Goal: Communication & Community: Answer question/provide support

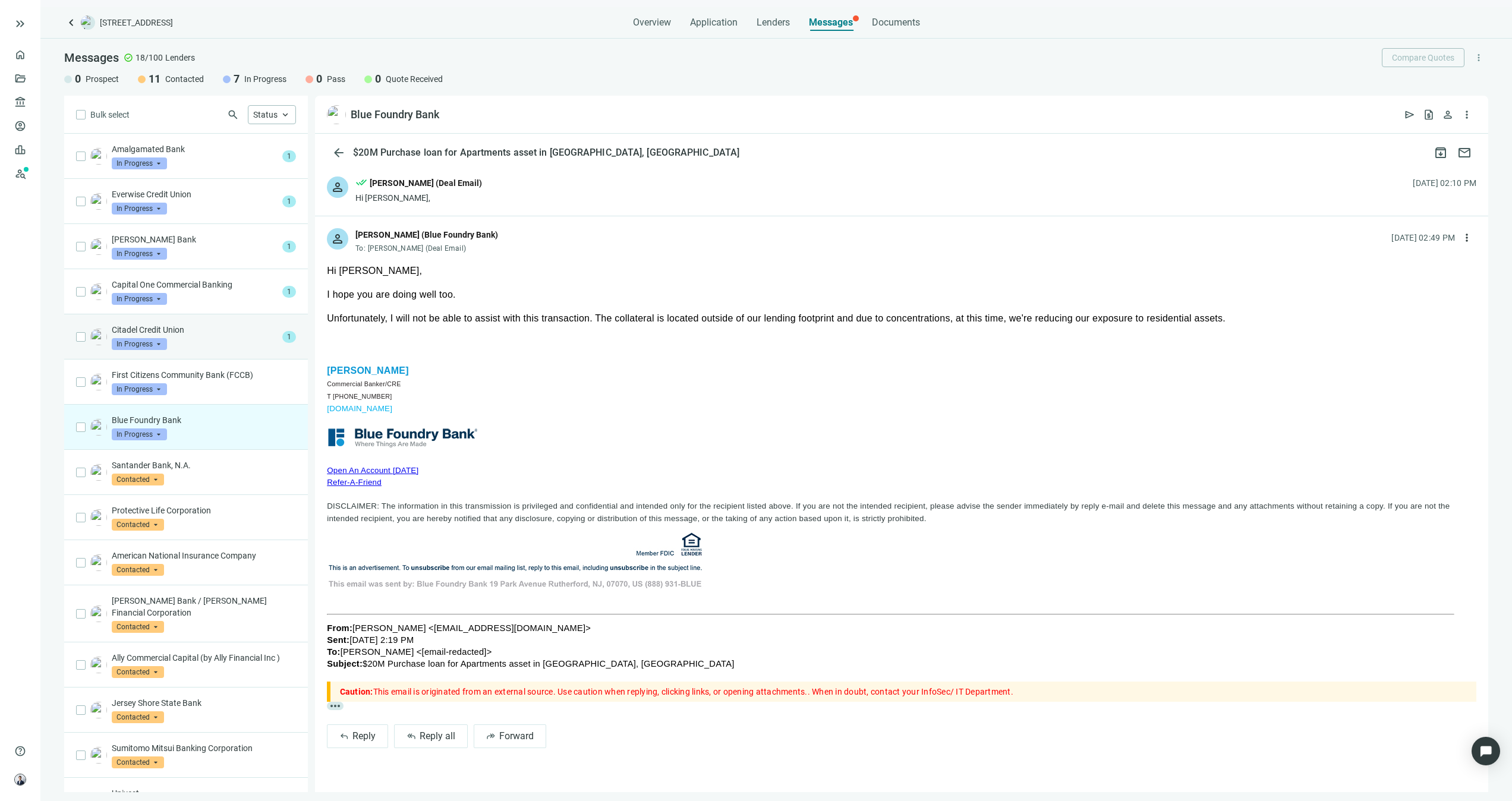
click at [209, 340] on div "Citadel Credit Union In Progress arrow_drop_down" at bounding box center [195, 336] width 166 height 26
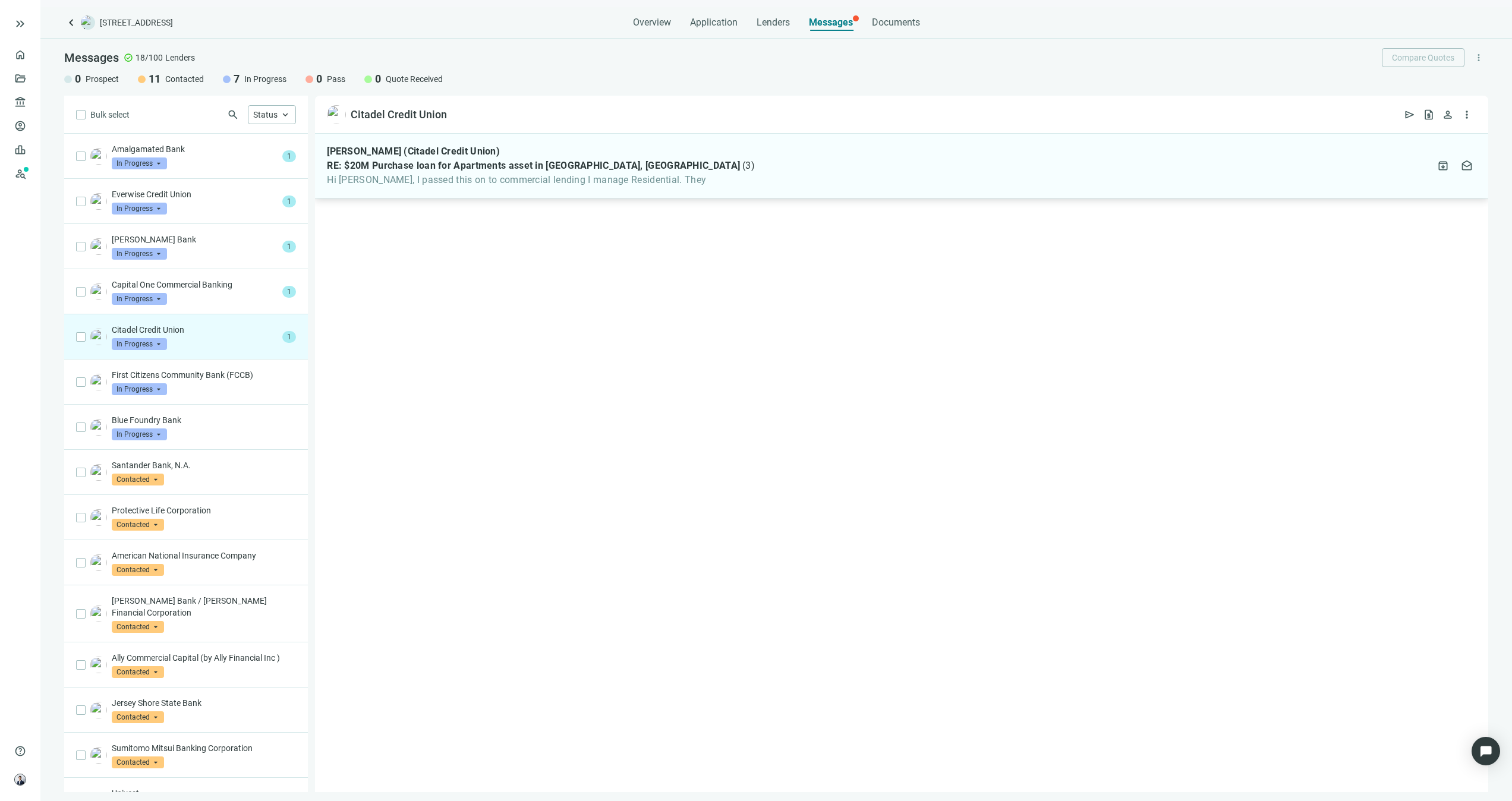
click at [538, 182] on span "Hi [PERSON_NAME], I passed this on to commercial lending I manage Residential. …" at bounding box center [541, 180] width 428 height 12
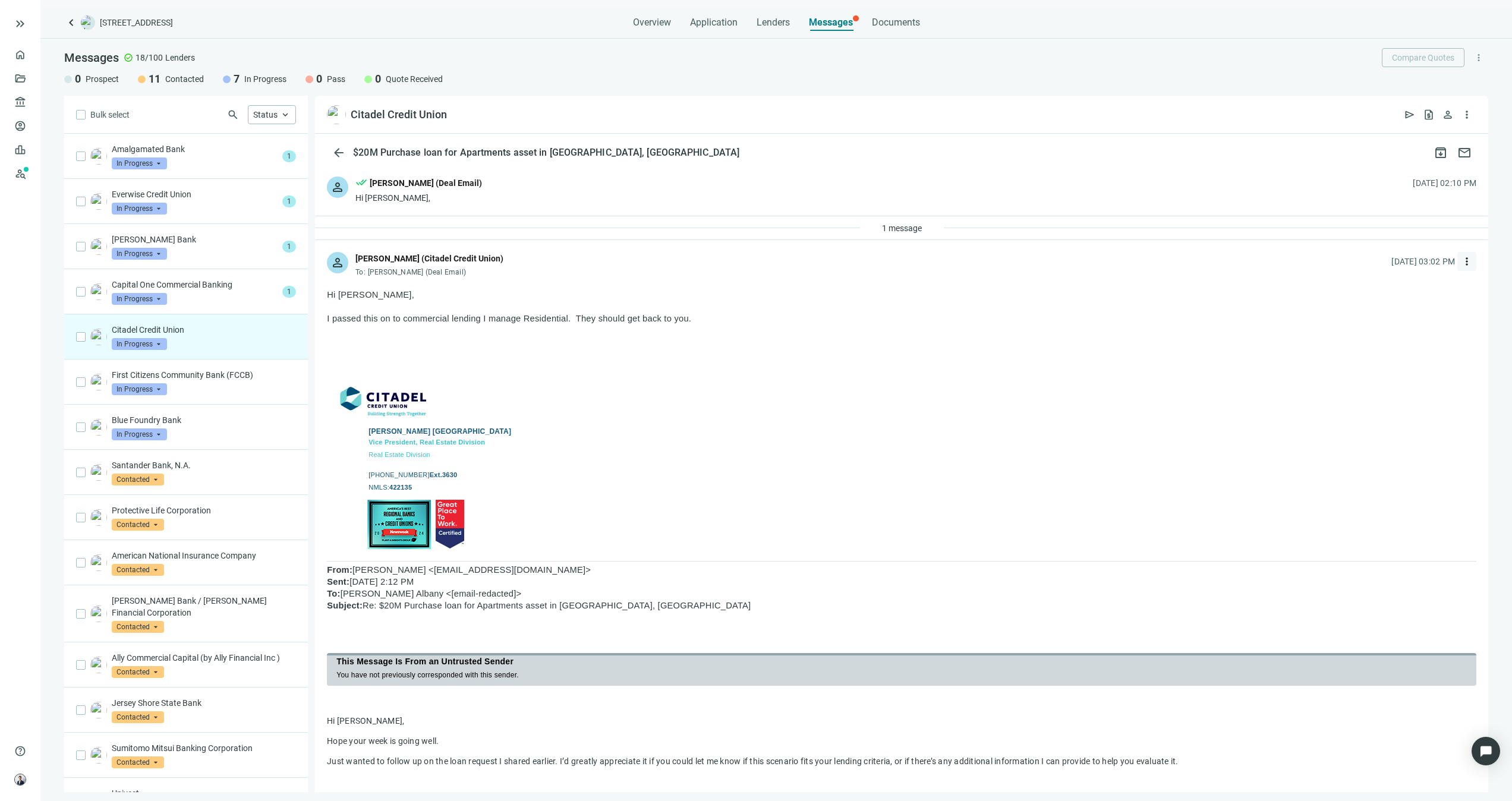
click at [1461, 256] on span "more_vert" at bounding box center [1467, 261] width 12 height 12
click at [1397, 289] on div "reply Reply" at bounding box center [1402, 289] width 126 height 21
type textarea "**********"
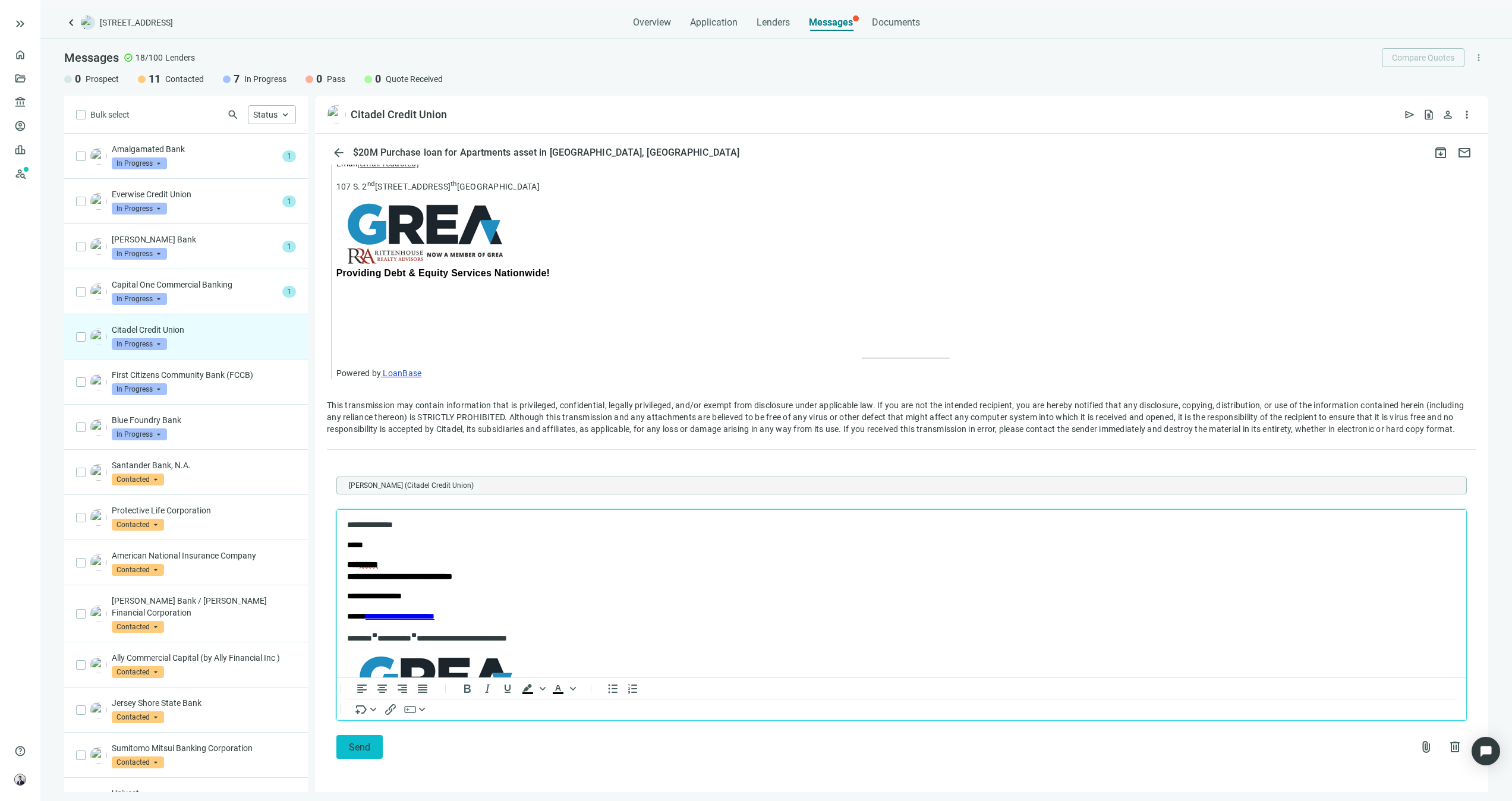
click at [349, 749] on span "Send" at bounding box center [359, 747] width 21 height 11
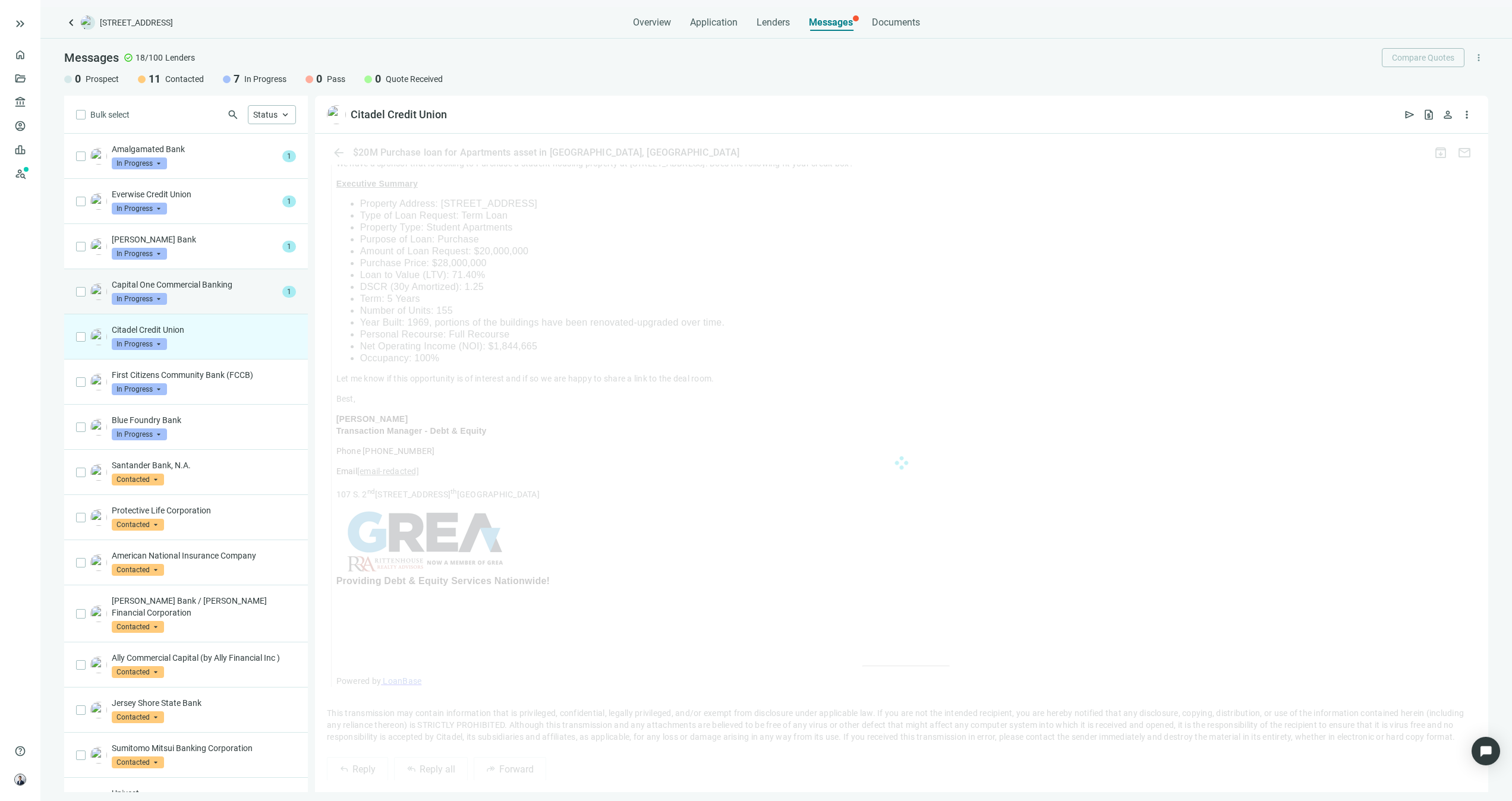
scroll to position [843, 0]
click at [198, 279] on p "Capital One Commercial Banking" at bounding box center [195, 284] width 166 height 12
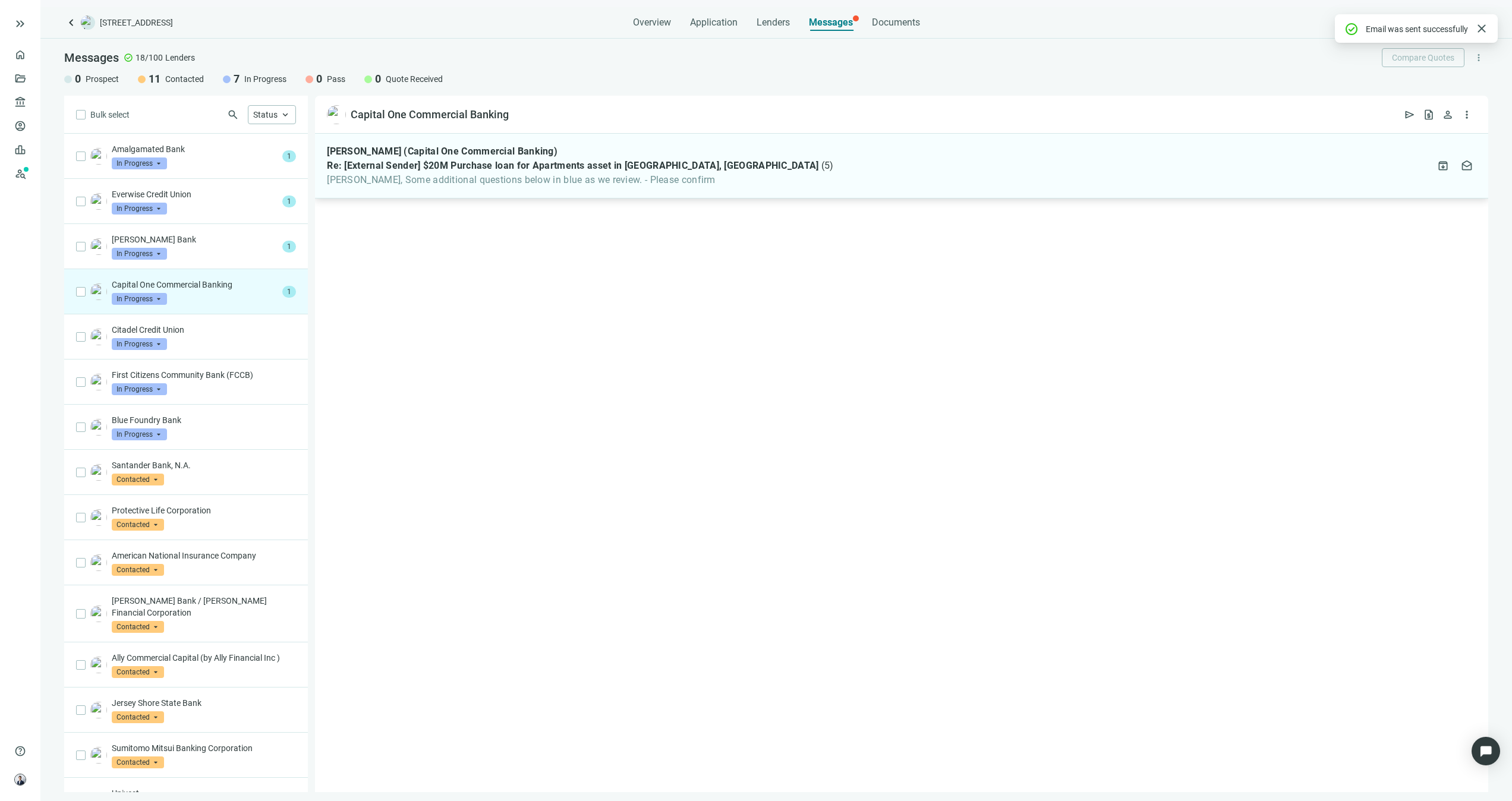
click at [581, 178] on span "[PERSON_NAME], Some additional questions below in blue as we review. - Please c…" at bounding box center [580, 180] width 506 height 12
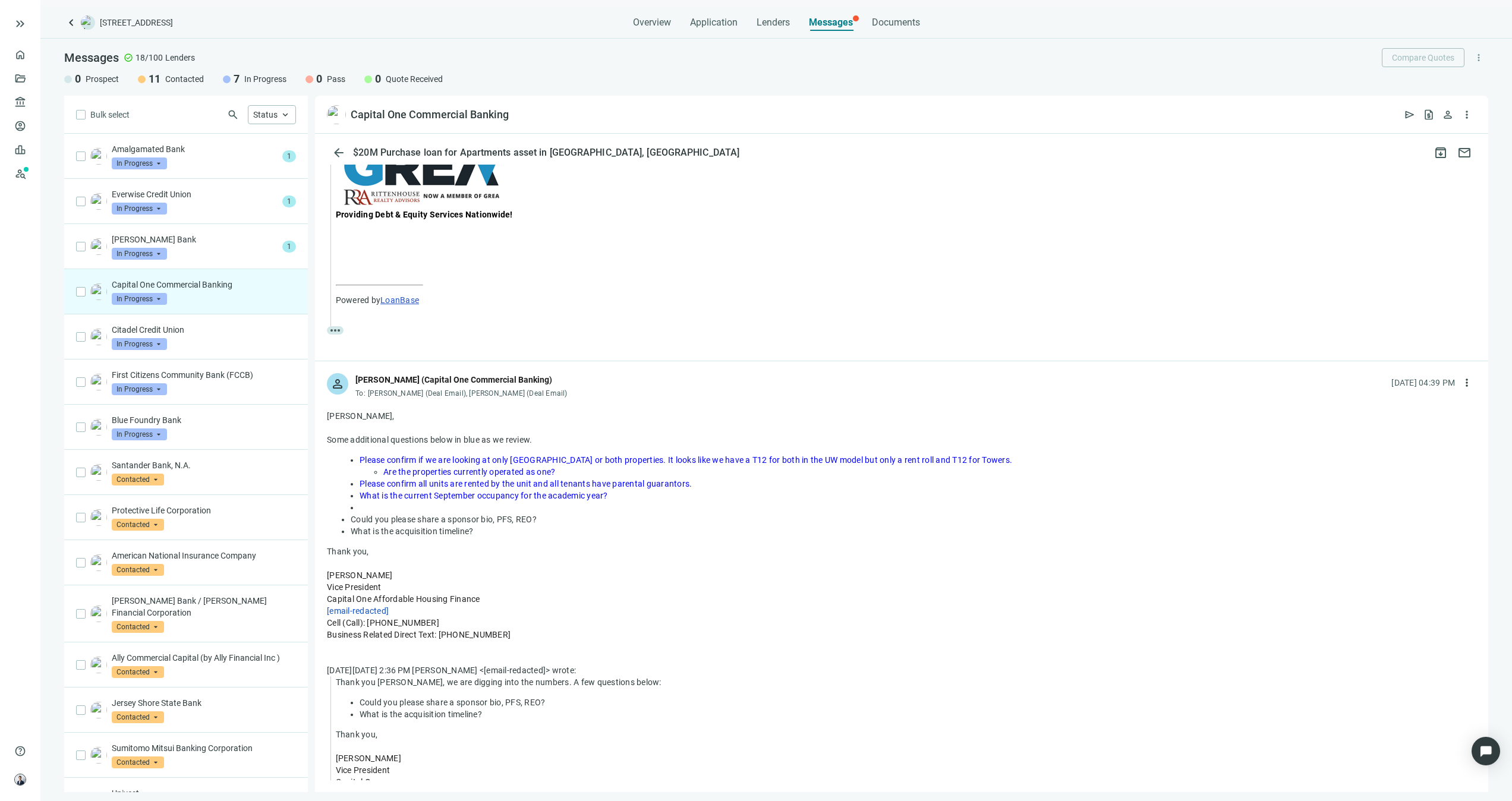
scroll to position [523, 0]
click at [247, 235] on p "[PERSON_NAME] Bank" at bounding box center [195, 239] width 166 height 12
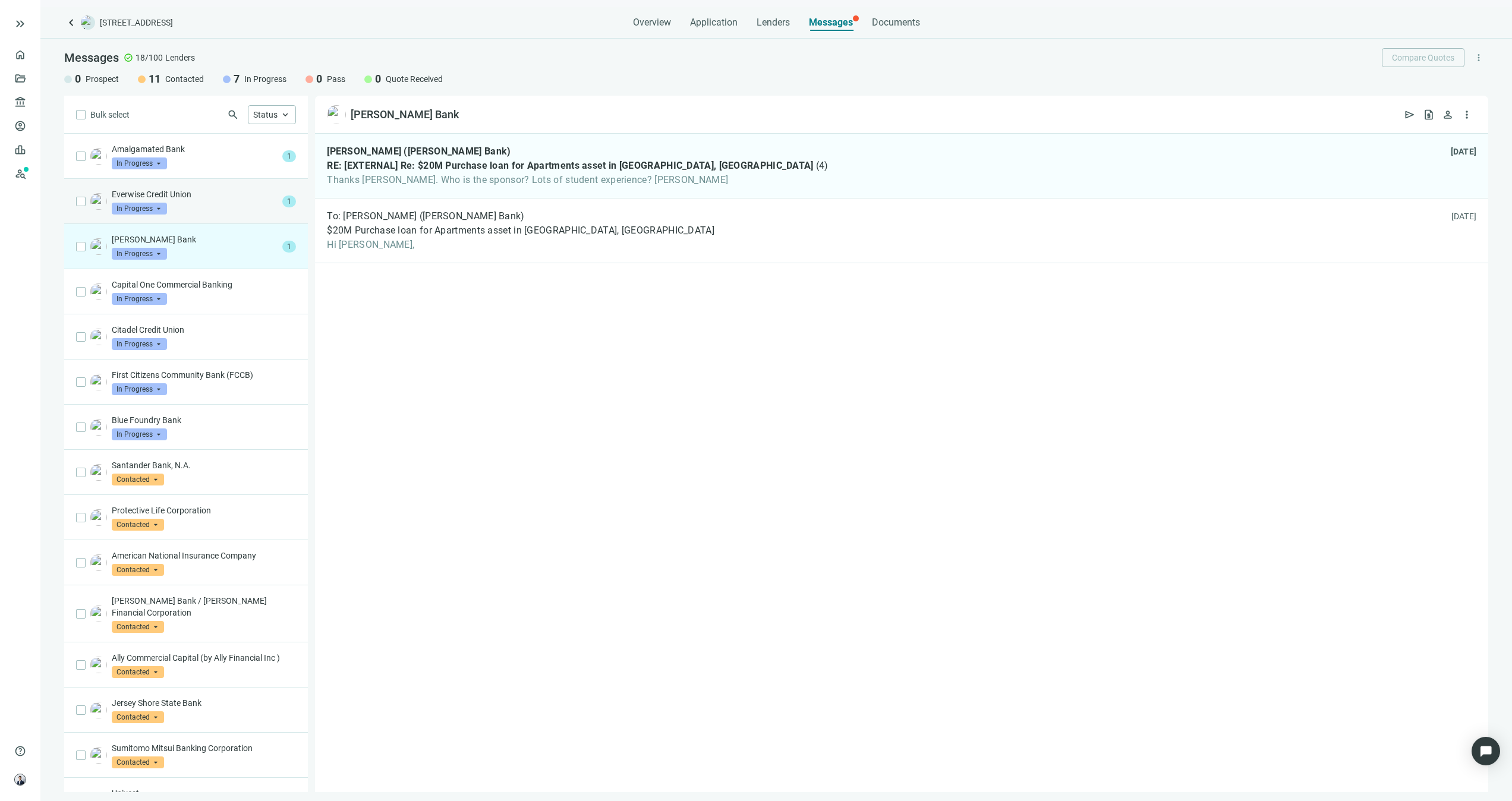
click at [226, 210] on div "Everwise Credit Union In Progress arrow_drop_down" at bounding box center [195, 201] width 166 height 26
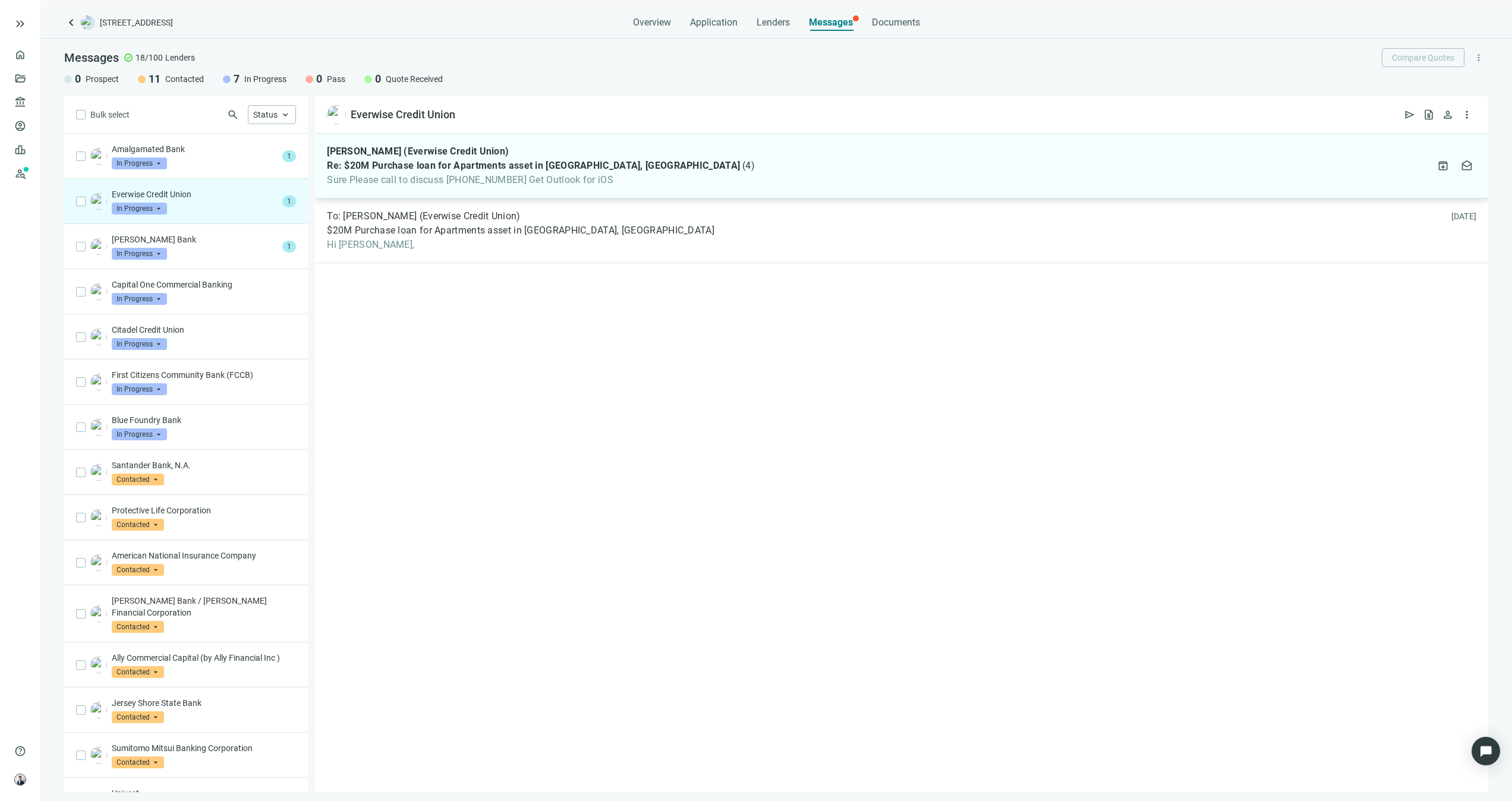
click at [372, 182] on span "Sure Please call to discuss [PHONE_NUMBER] Get Outlook for iOS" at bounding box center [541, 180] width 428 height 12
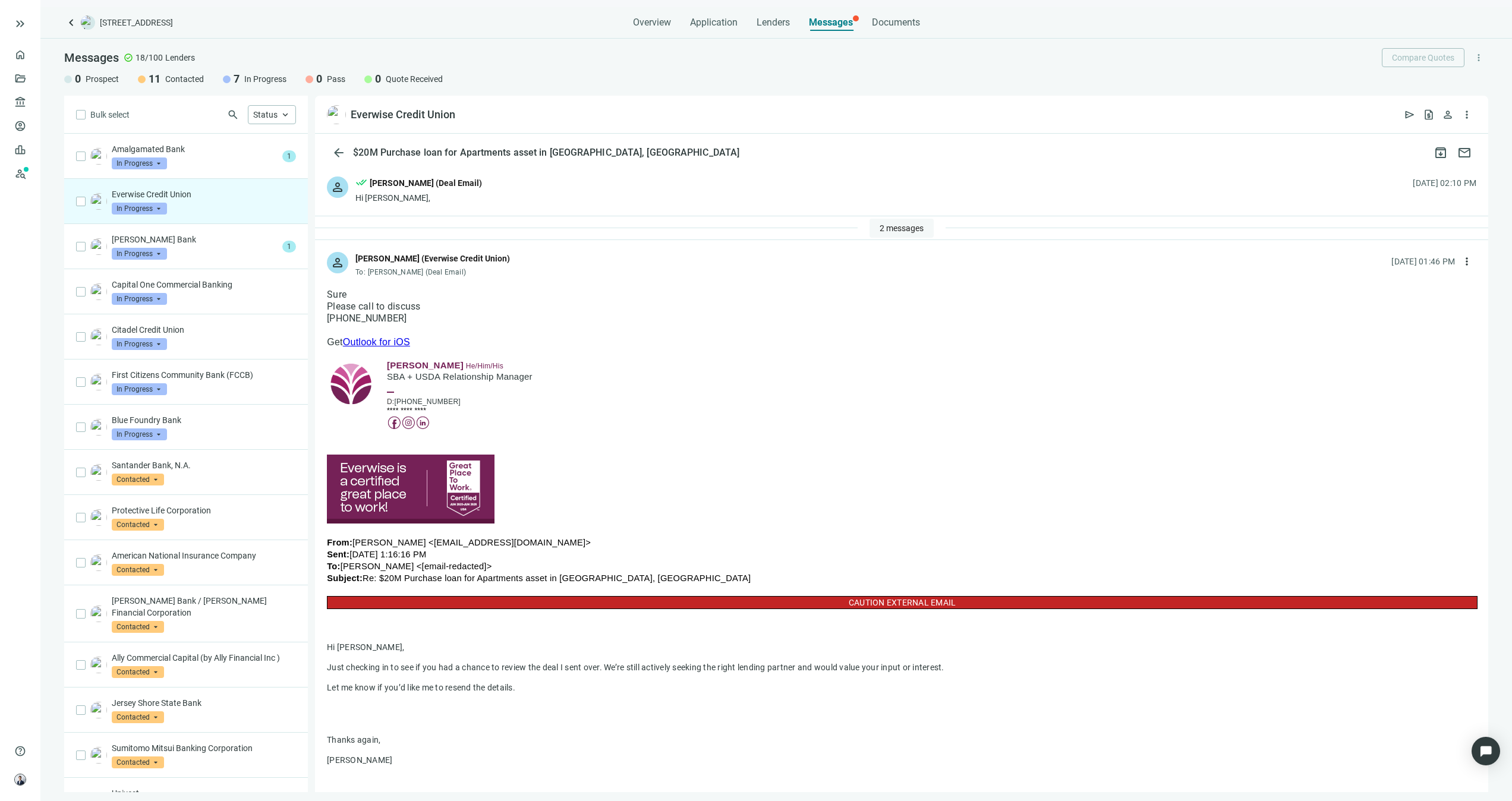
click at [880, 228] on span "2 messages" at bounding box center [902, 228] width 44 height 9
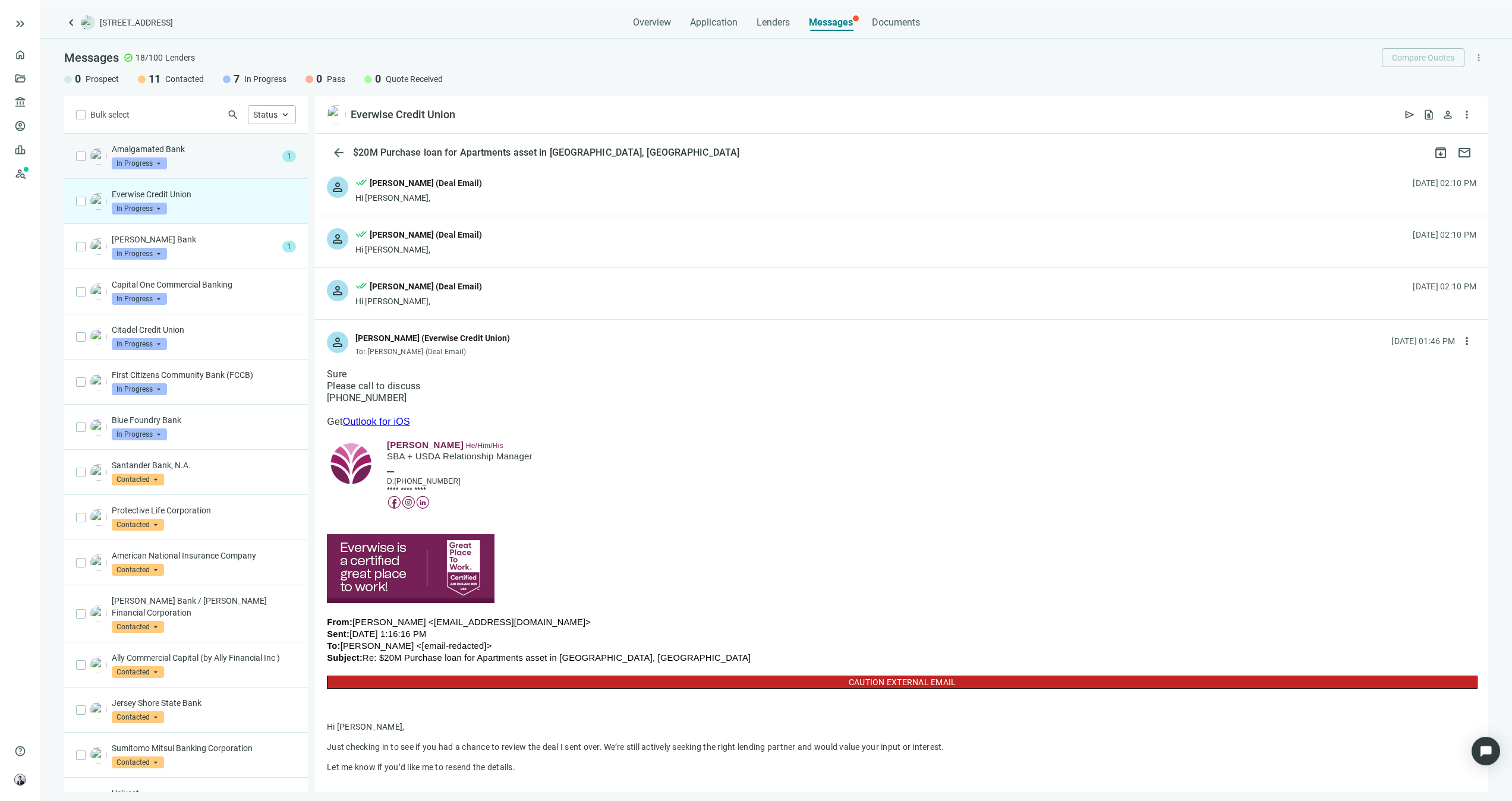
click at [203, 151] on p "Amalgamated Bank" at bounding box center [195, 148] width 166 height 12
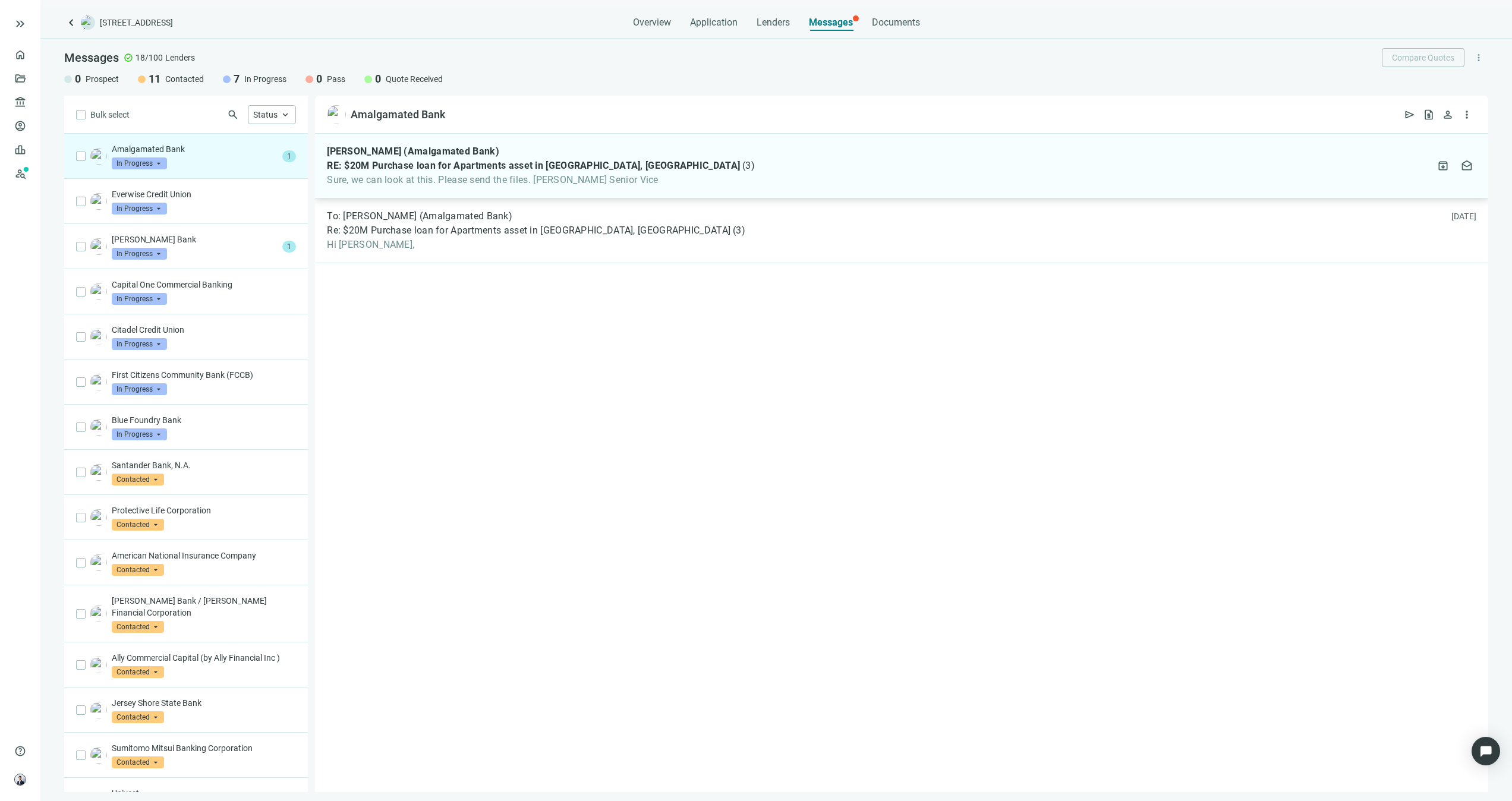
click at [381, 167] on span "RE: $20M Purchase loan for Apartments asset in [GEOGRAPHIC_DATA], [GEOGRAPHIC_D…" at bounding box center [533, 166] width 413 height 12
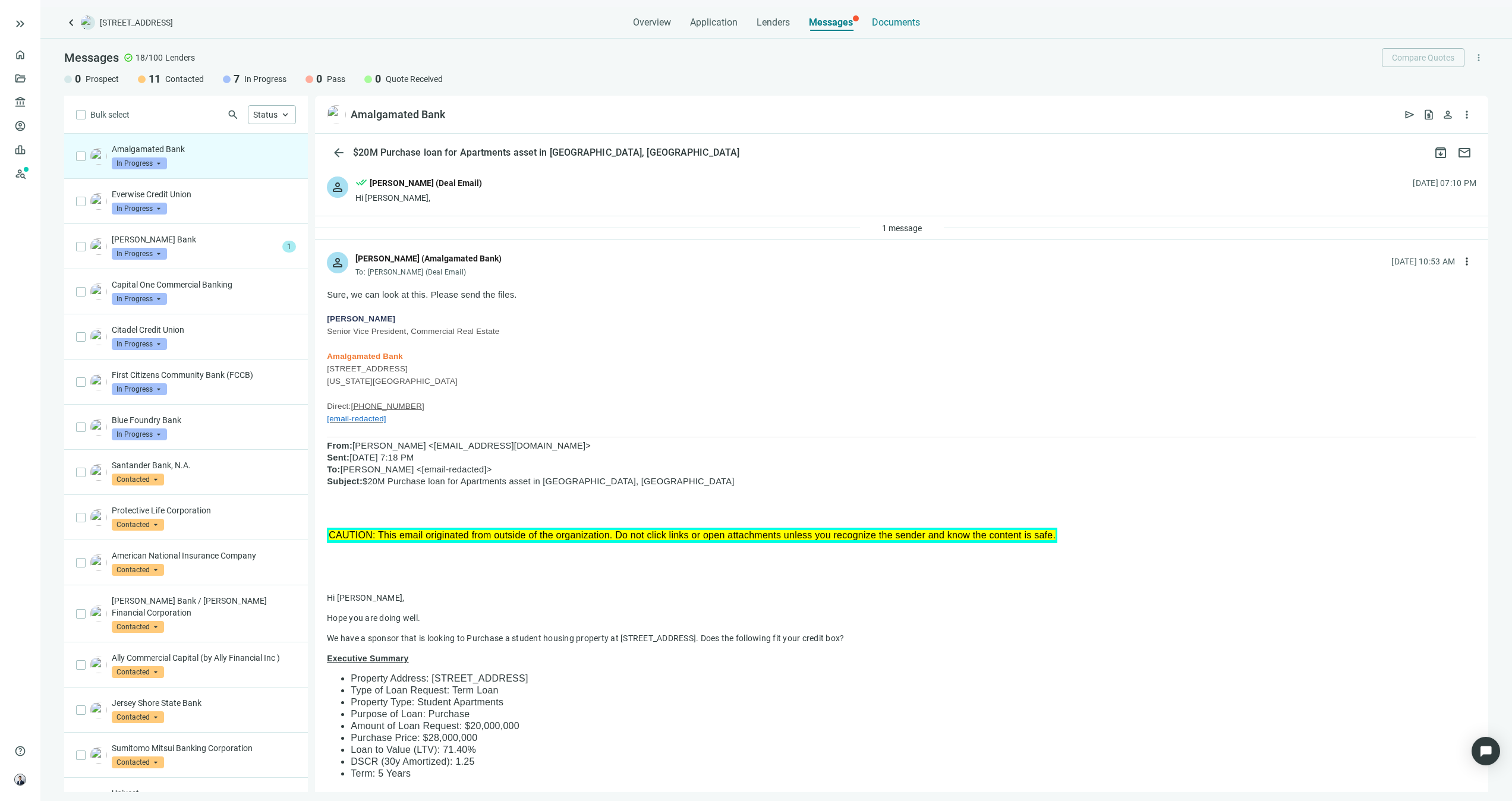
click at [894, 17] on span "Documents" at bounding box center [896, 22] width 48 height 12
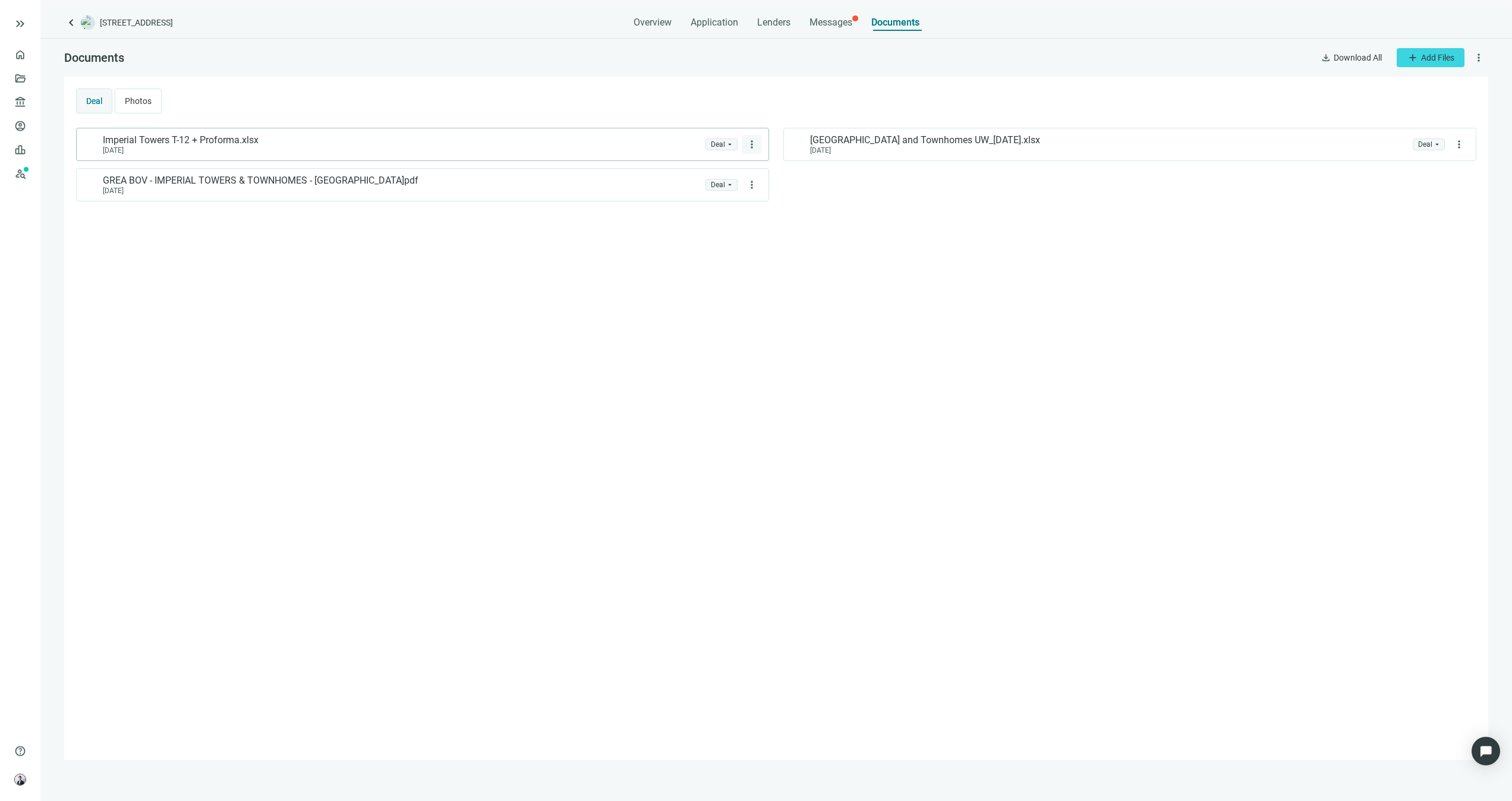
click at [749, 140] on span "more_vert" at bounding box center [752, 144] width 12 height 12
click at [439, 369] on div "Imperial Towers T-12 + Proforma.xlsx [DATE] folder Deal arrow_drop_down more_ve…" at bounding box center [776, 438] width 1401 height 620
click at [835, 24] on span "Messages" at bounding box center [831, 22] width 43 height 11
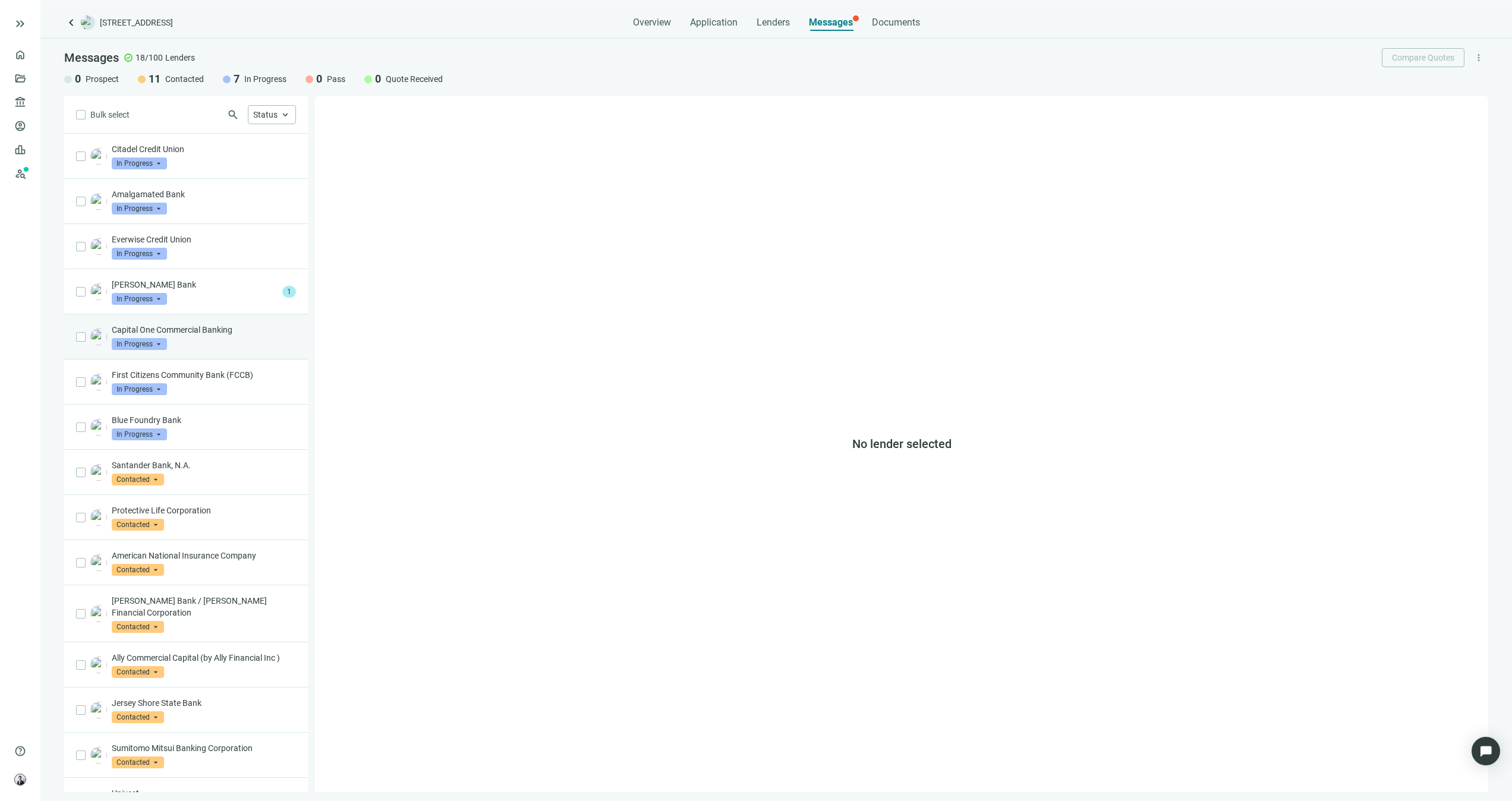
click at [242, 331] on p "Capital One Commercial Banking" at bounding box center [204, 329] width 184 height 12
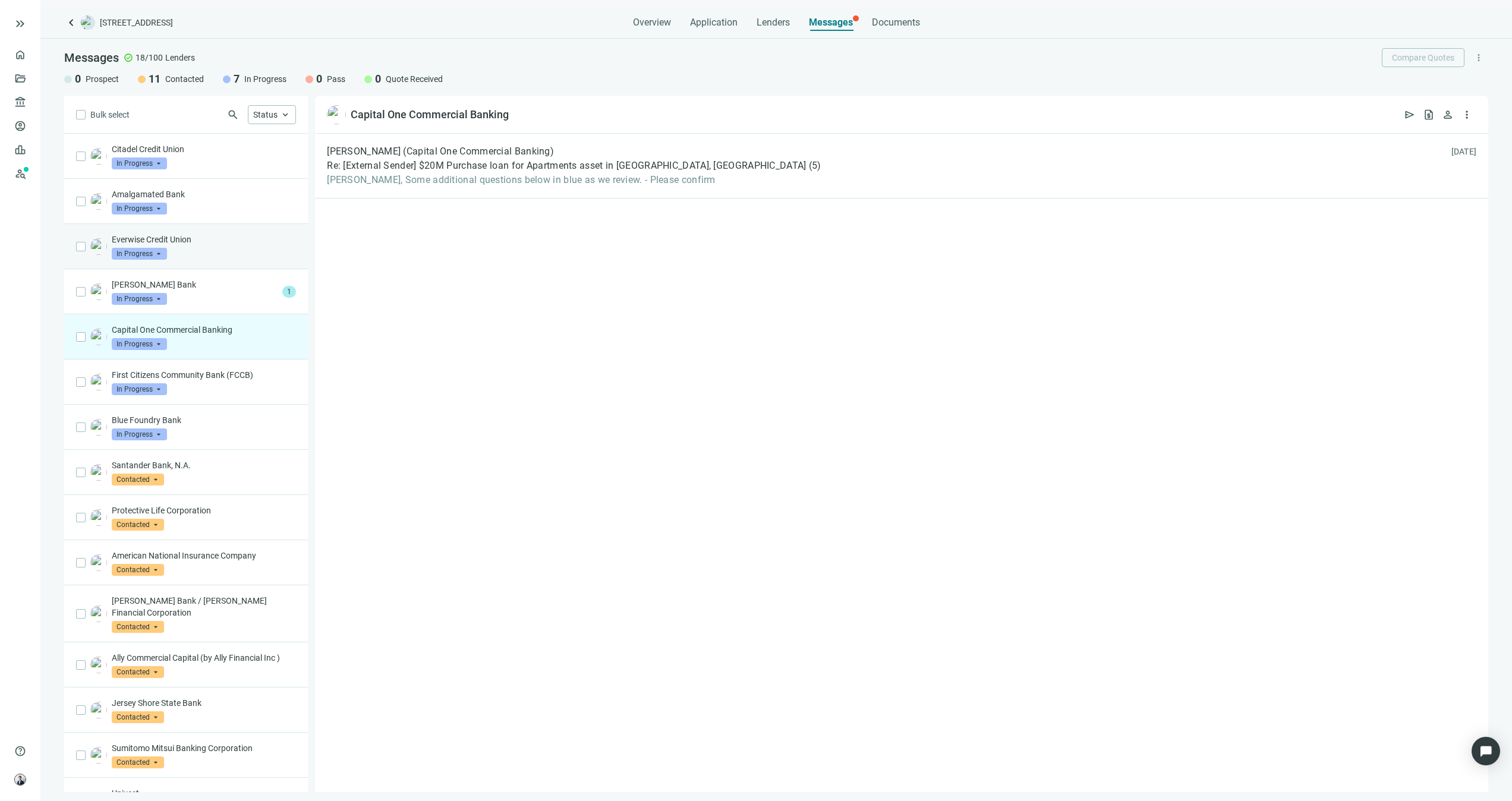
click at [244, 260] on div "Everwise Credit Union In Progress arrow_drop_down" at bounding box center [204, 246] width 184 height 26
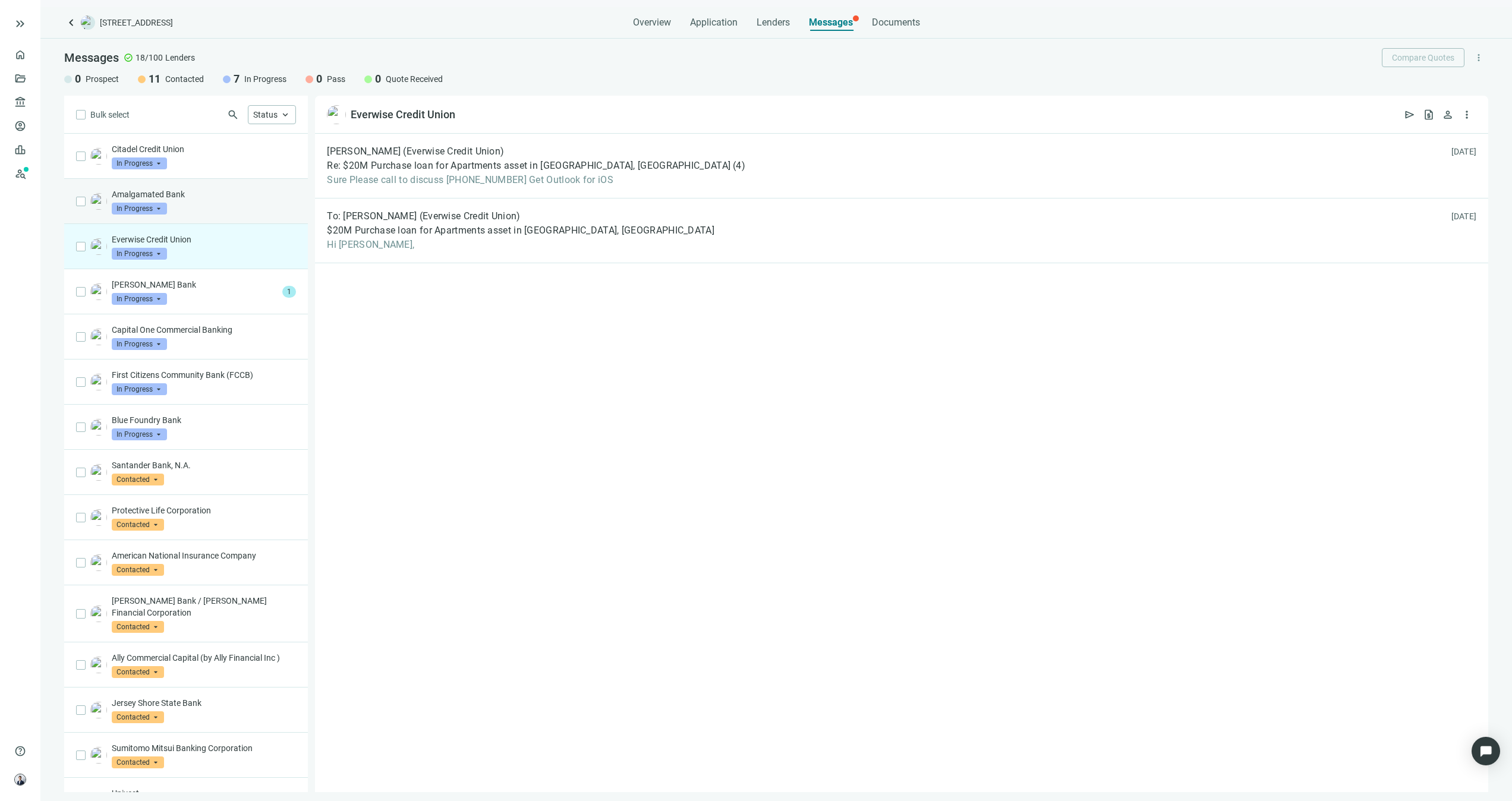
click at [211, 208] on div "Amalgamated Bank In Progress arrow_drop_down" at bounding box center [204, 201] width 184 height 26
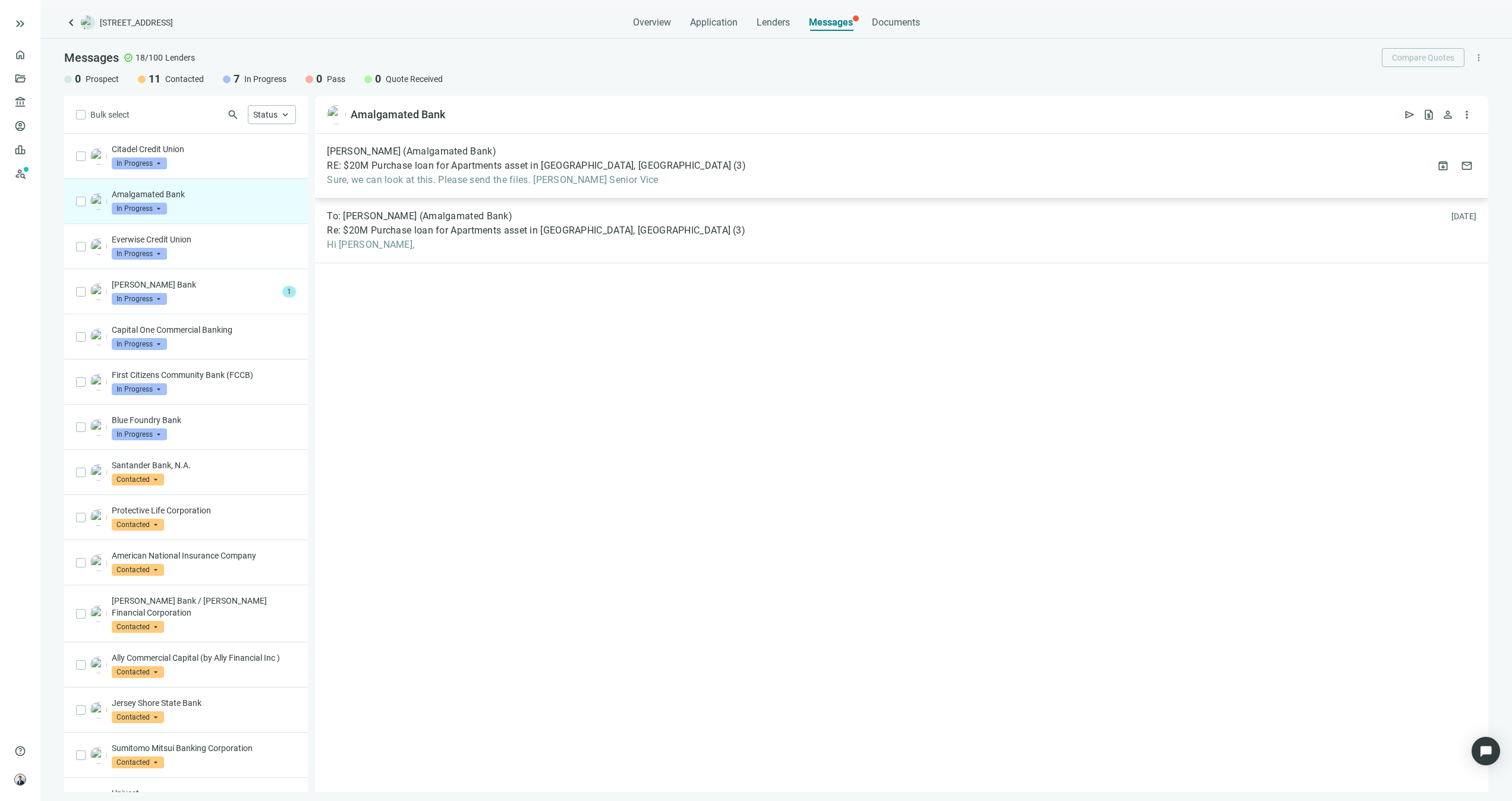
click at [1133, 179] on div "[PERSON_NAME] (Amalgamated Bank) RE: $20M Purchase loan for Apartments asset in…" at bounding box center [902, 166] width 1173 height 65
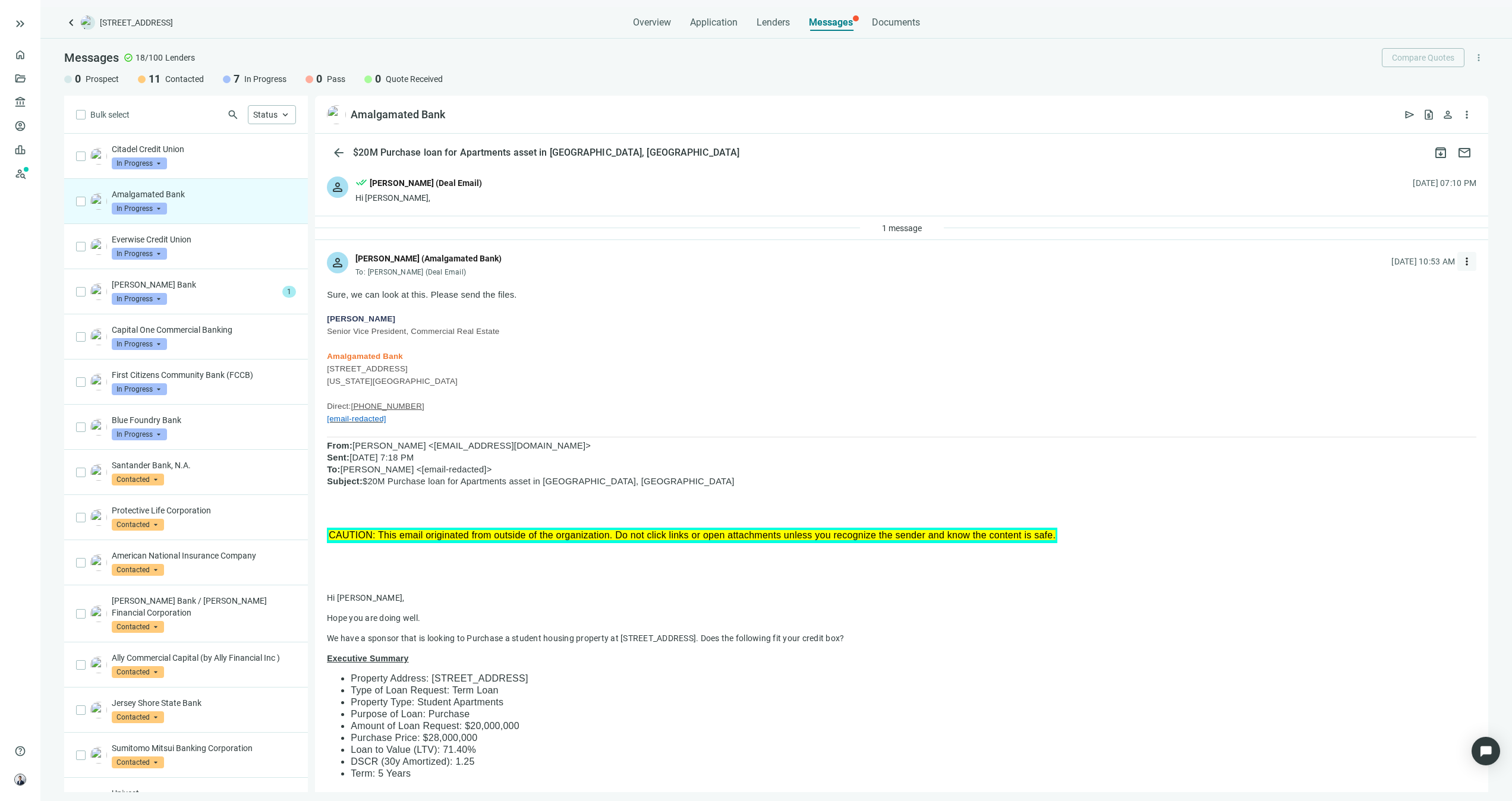
click at [1461, 260] on span "more_vert" at bounding box center [1467, 261] width 12 height 12
click at [1361, 283] on span "reply" at bounding box center [1356, 289] width 12 height 12
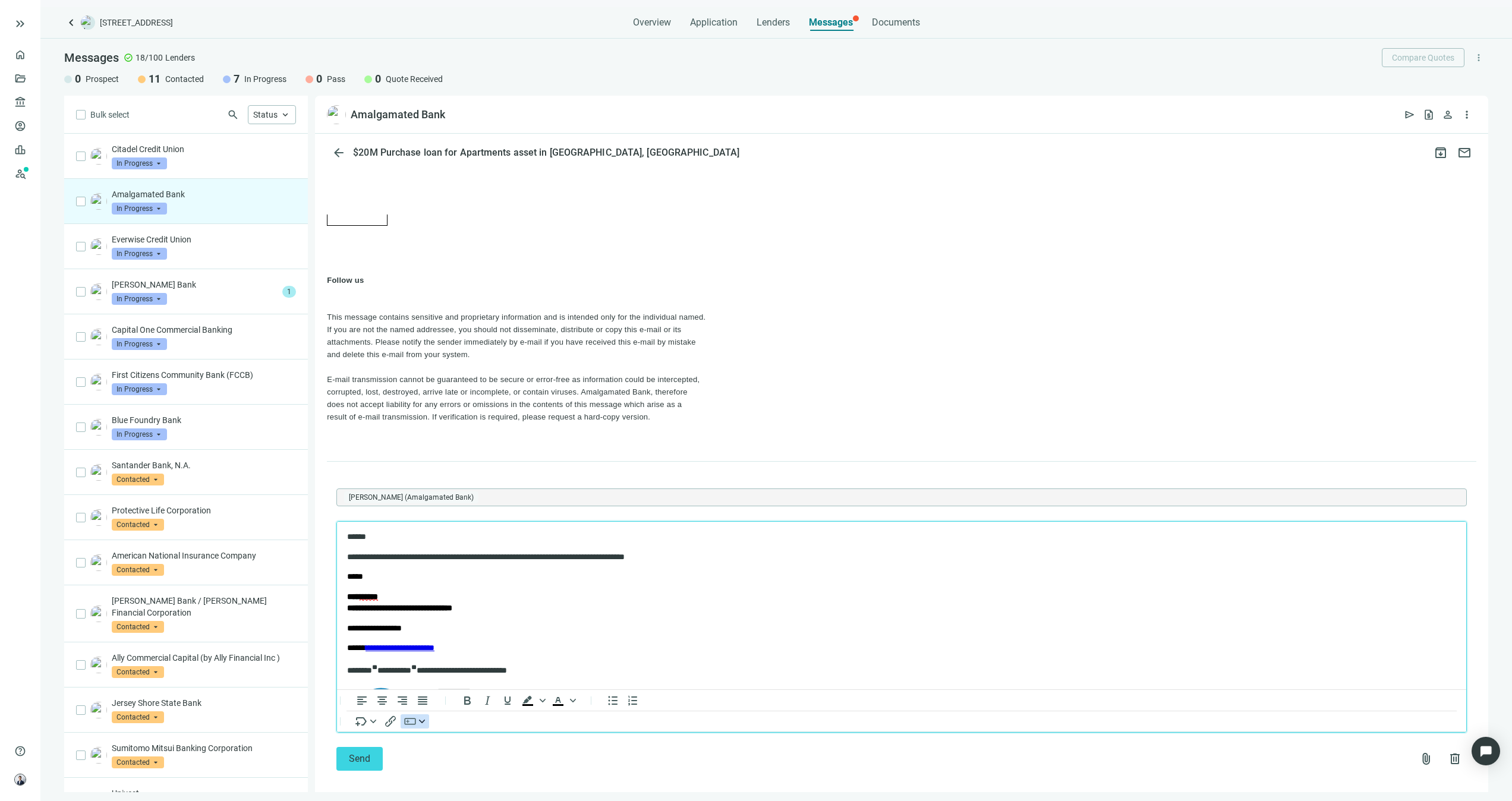
click at [416, 713] on button "button" at bounding box center [415, 721] width 28 height 14
click at [504, 653] on div "Deal Room button" at bounding box center [466, 651] width 122 height 14
click at [343, 747] on button "Send" at bounding box center [359, 758] width 47 height 24
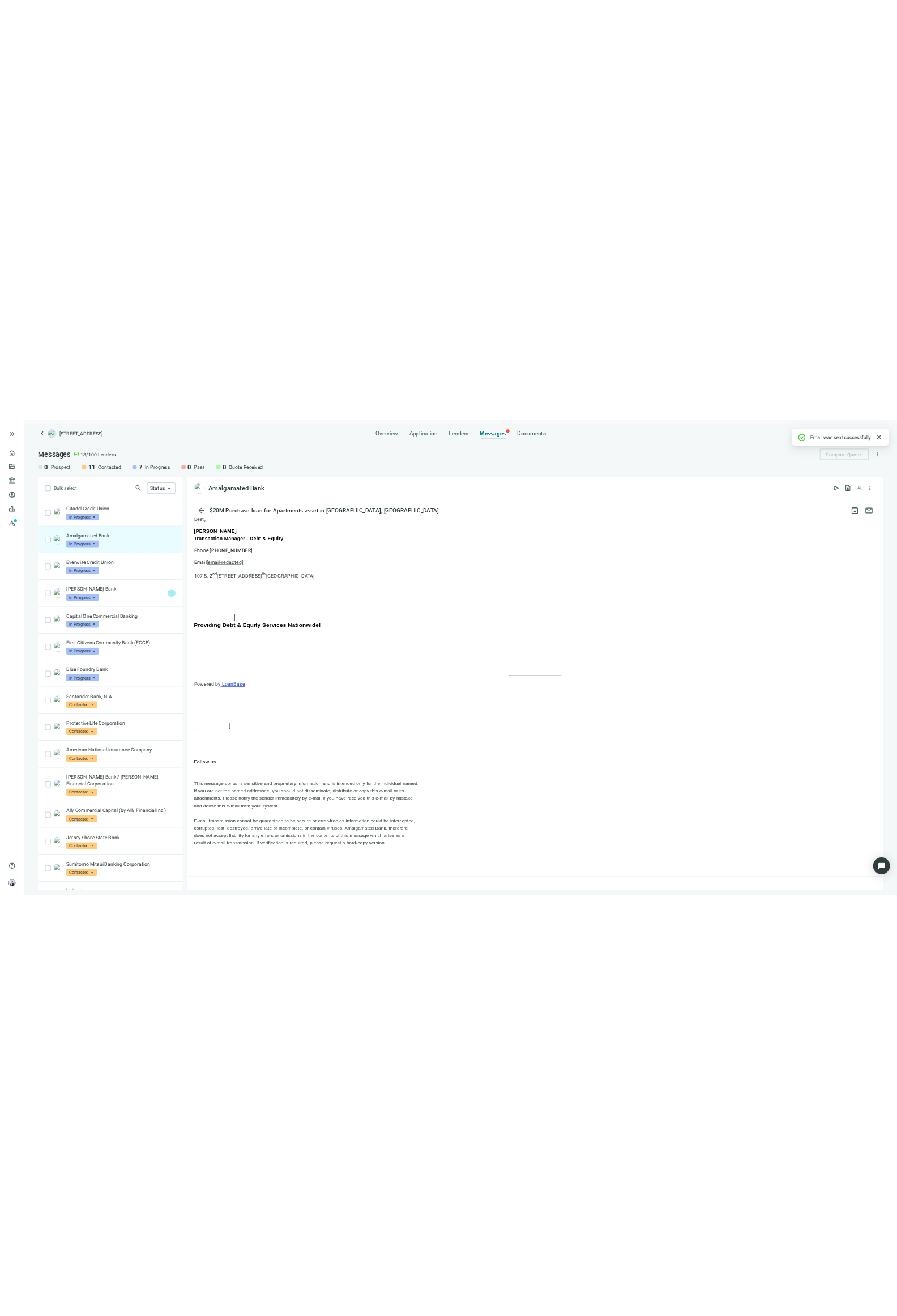
scroll to position [954, 0]
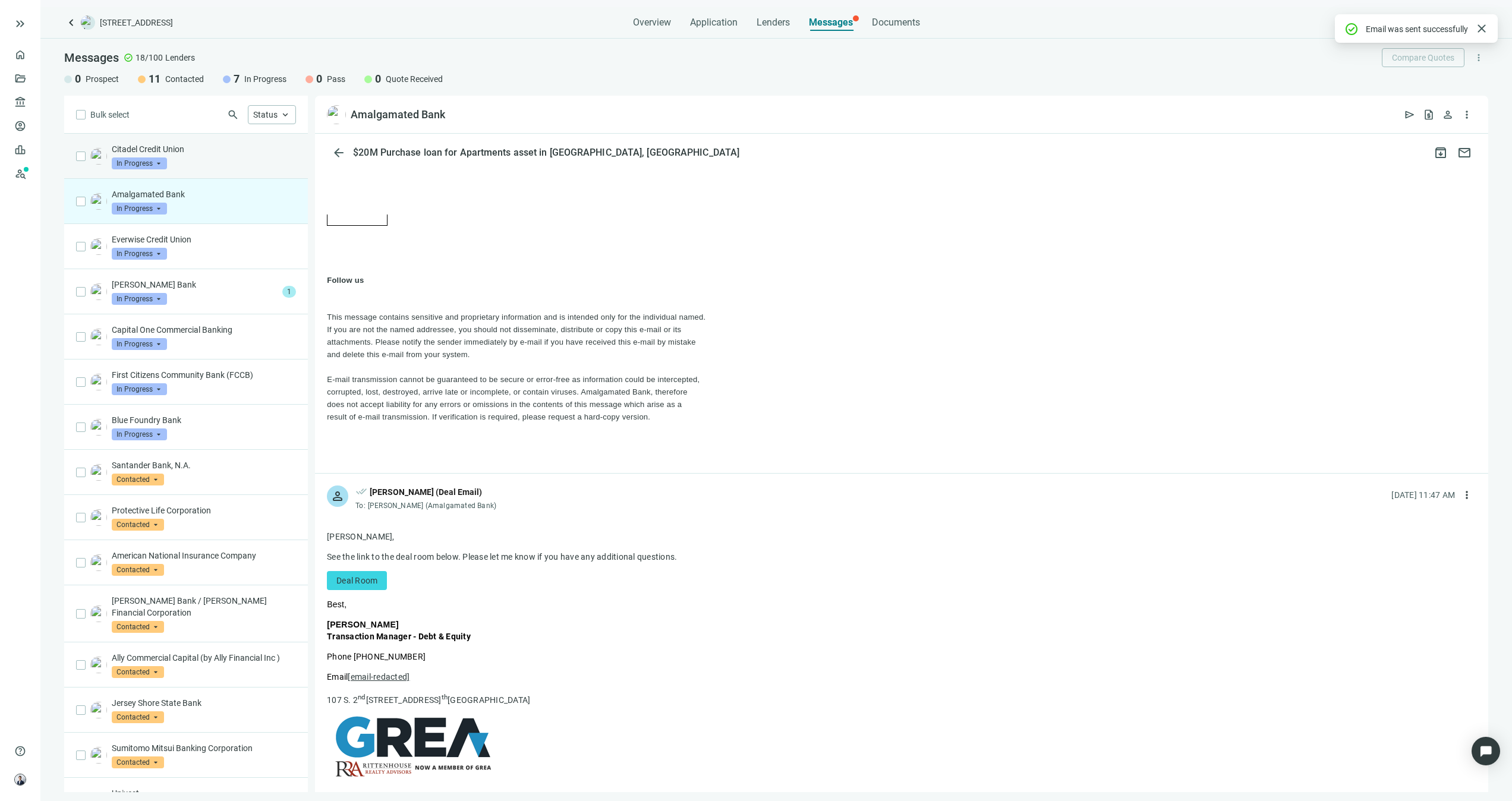
click at [182, 160] on div "Citadel Credit Union In Progress arrow_drop_down" at bounding box center [204, 155] width 184 height 26
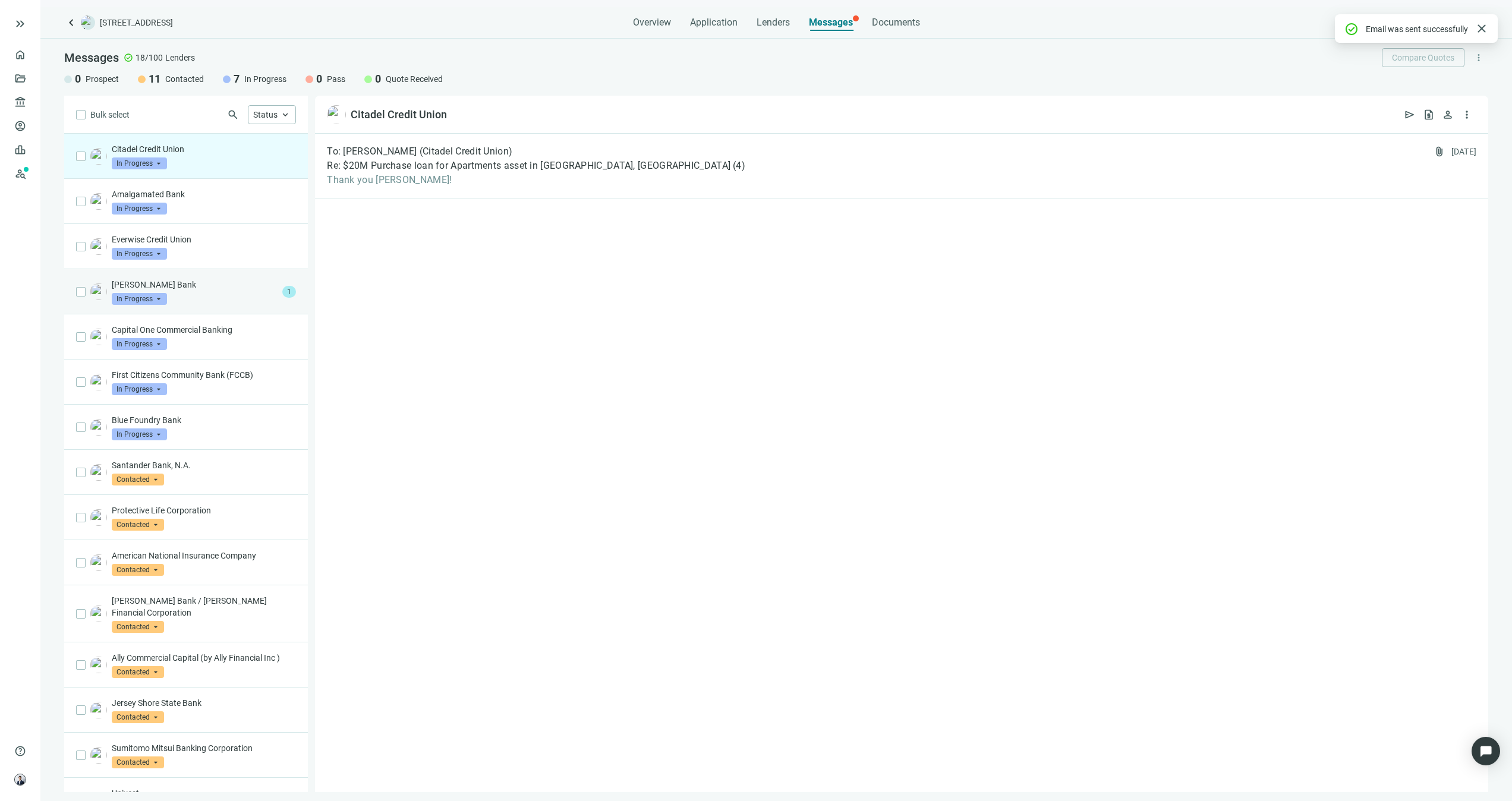
click at [193, 295] on div "[PERSON_NAME] Bank In Progress arrow_drop_down" at bounding box center [195, 291] width 166 height 26
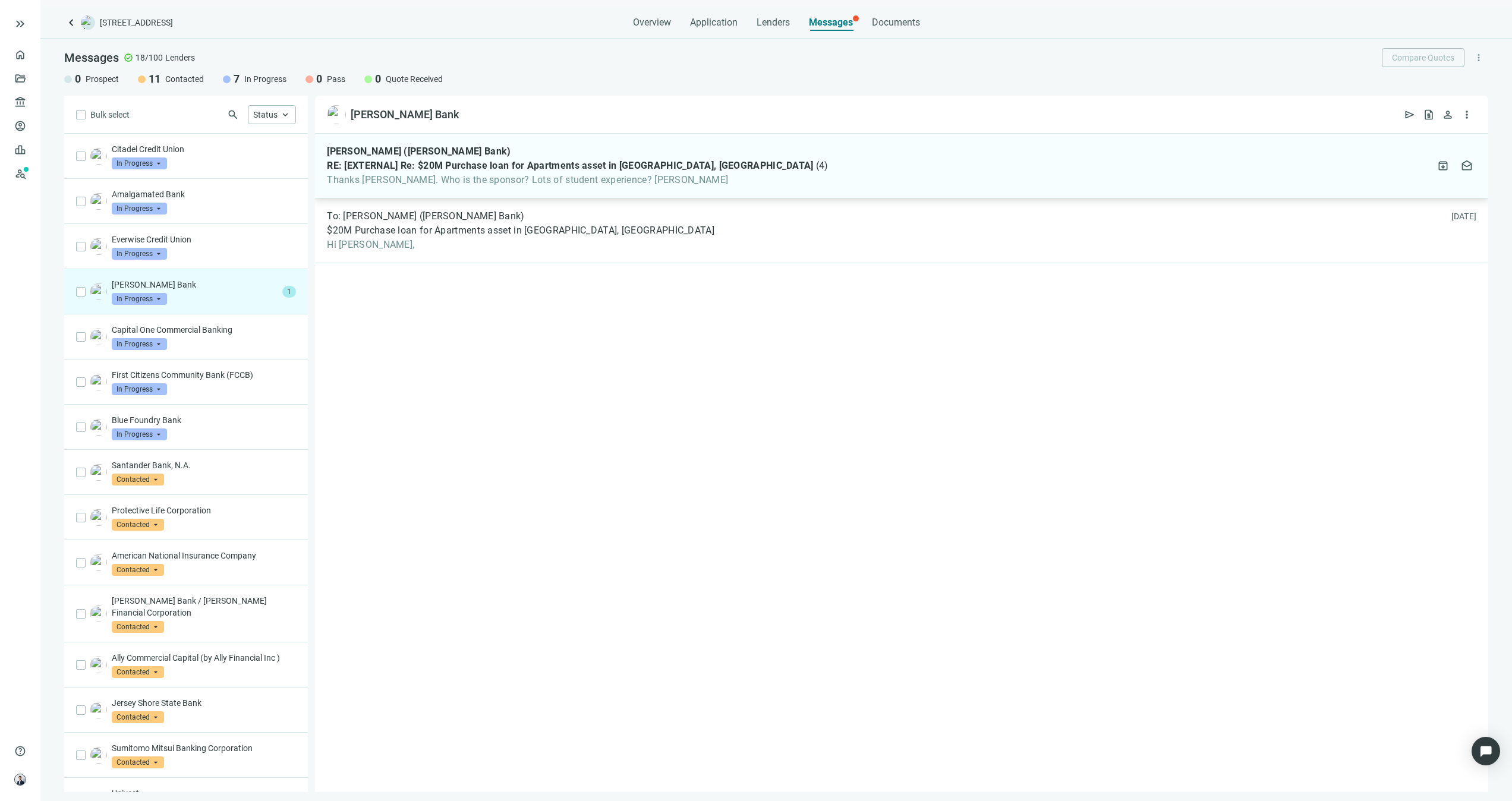
click at [358, 155] on span "[PERSON_NAME] ([PERSON_NAME] Bank)" at bounding box center [418, 151] width 184 height 12
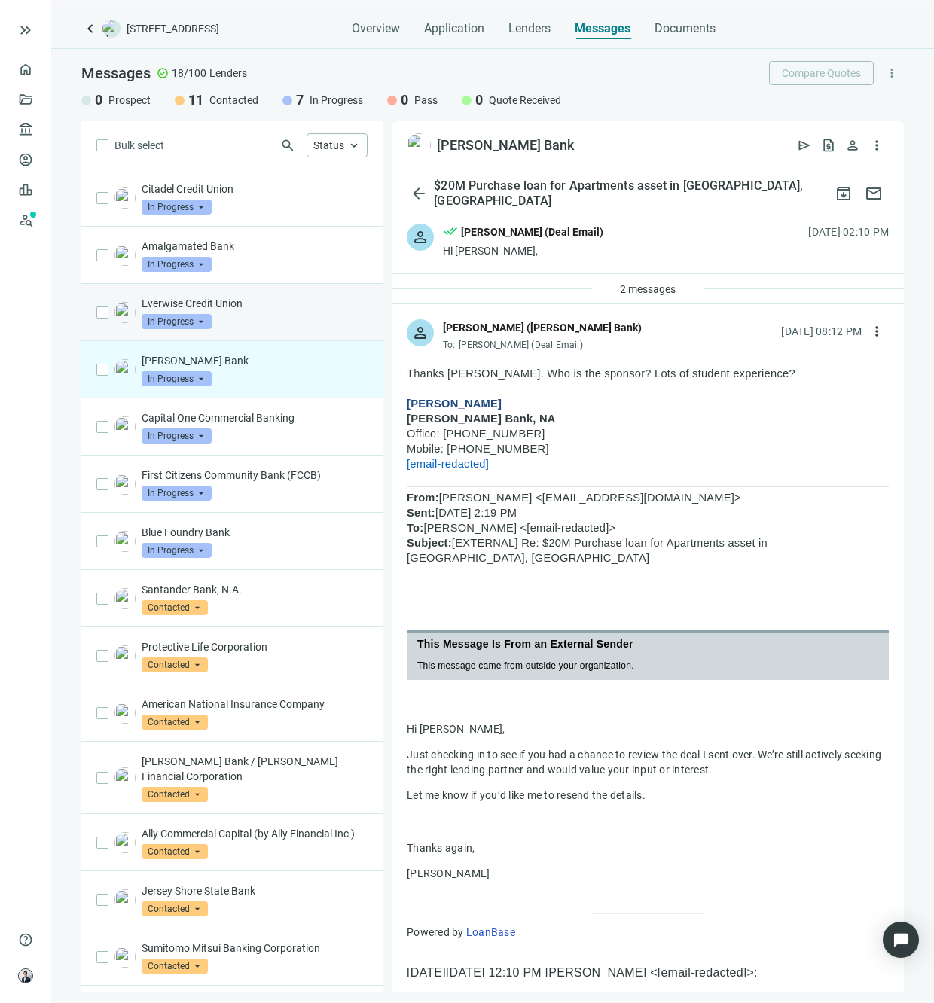
click at [236, 318] on div "Everwise Credit Union In Progress arrow_drop_down" at bounding box center [255, 312] width 226 height 33
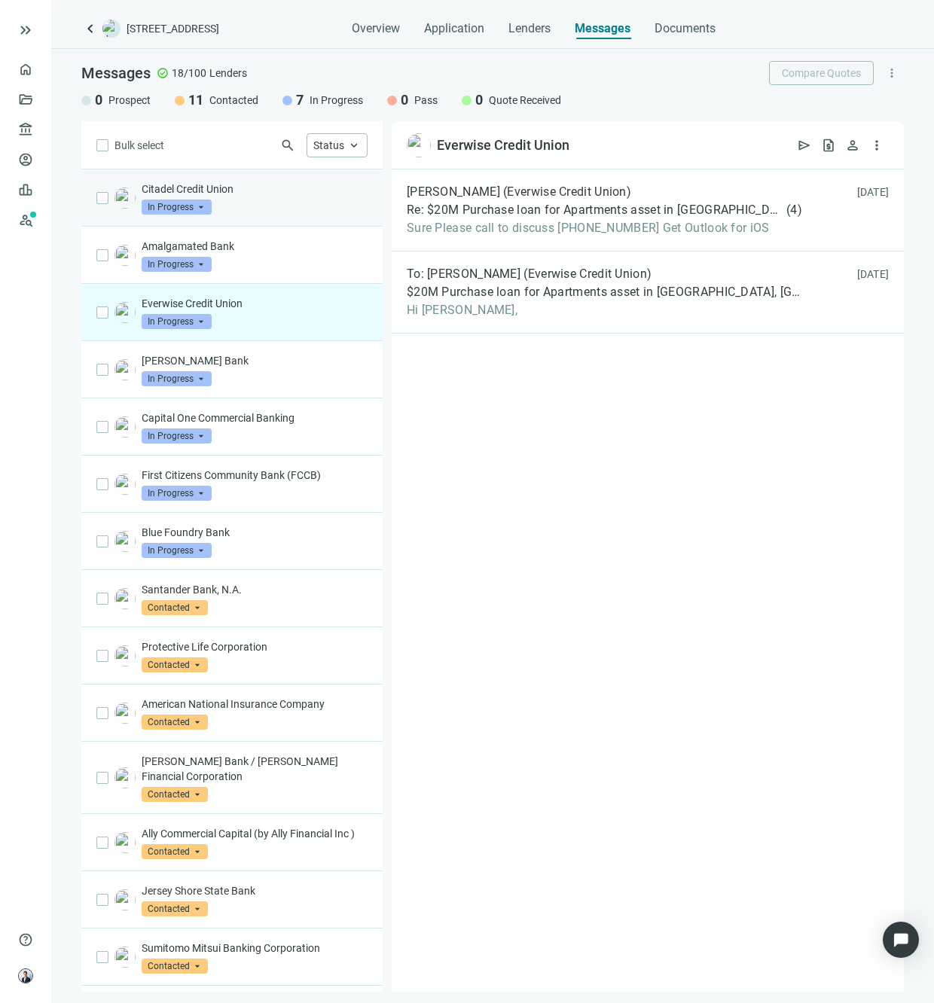
click at [259, 205] on div "Citadel Credit Union In Progress arrow_drop_down" at bounding box center [255, 197] width 226 height 33
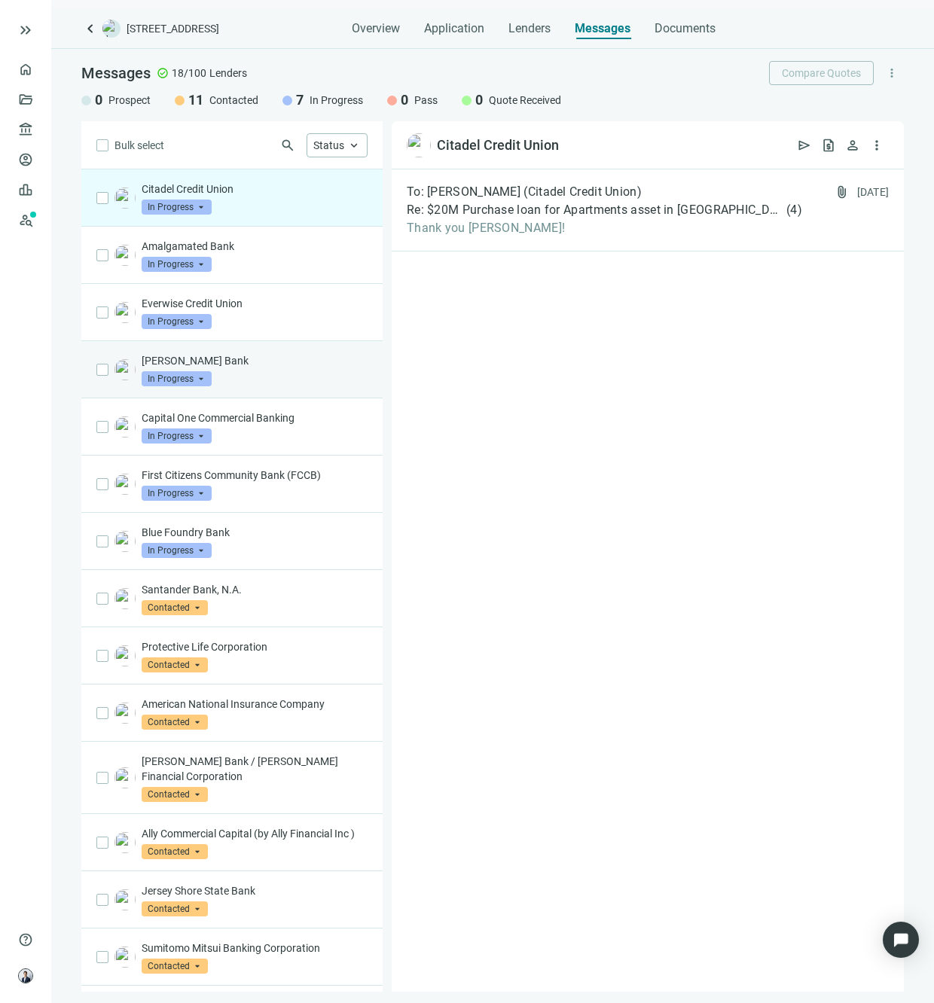
click at [239, 382] on div "[PERSON_NAME] Bank In Progress arrow_drop_down" at bounding box center [255, 369] width 226 height 33
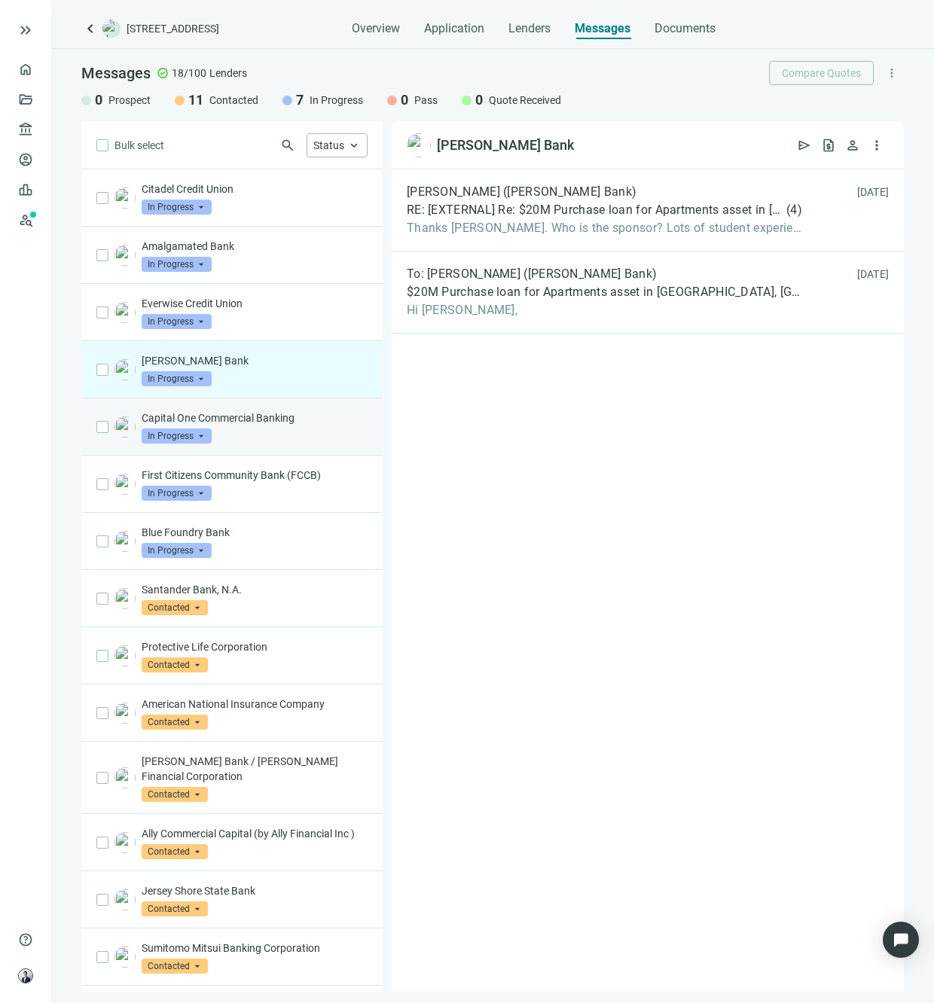
click at [261, 437] on div "Capital One Commercial Banking In Progress arrow_drop_down" at bounding box center [255, 426] width 226 height 33
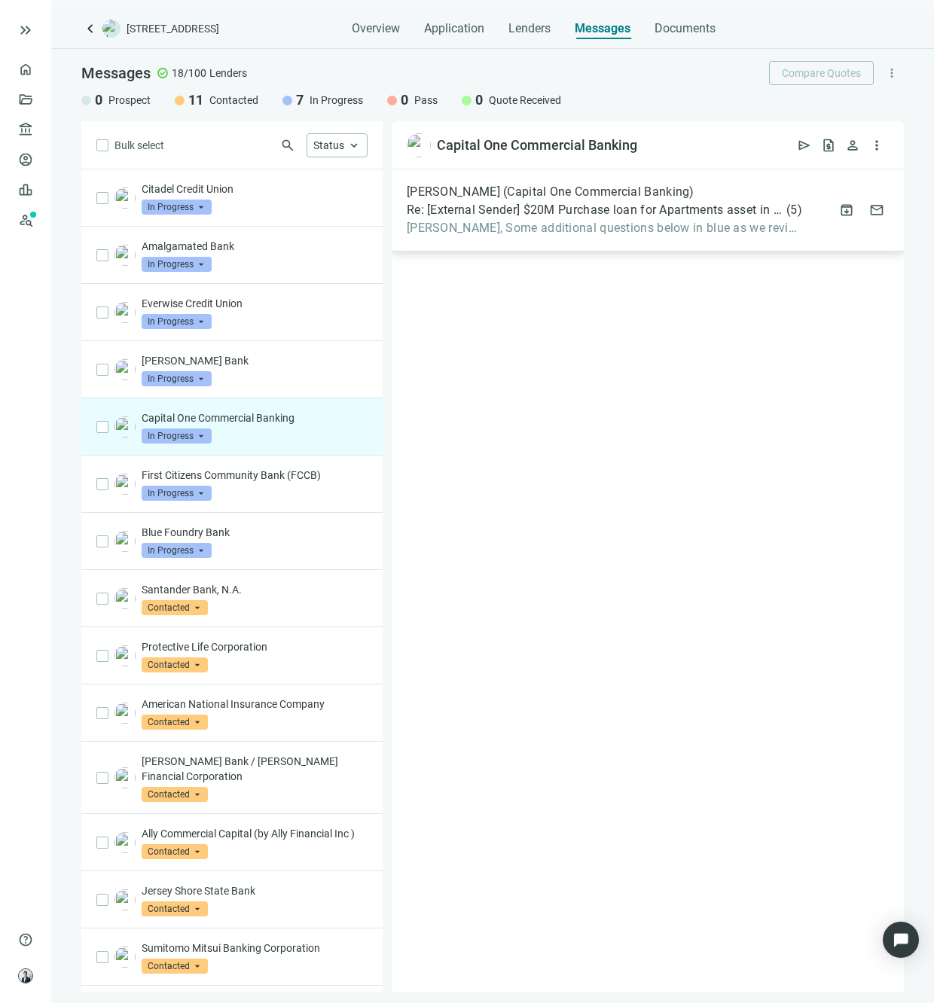
click at [446, 223] on span "[PERSON_NAME], Some additional questions below in blue as we review. - Please c…" at bounding box center [604, 228] width 395 height 15
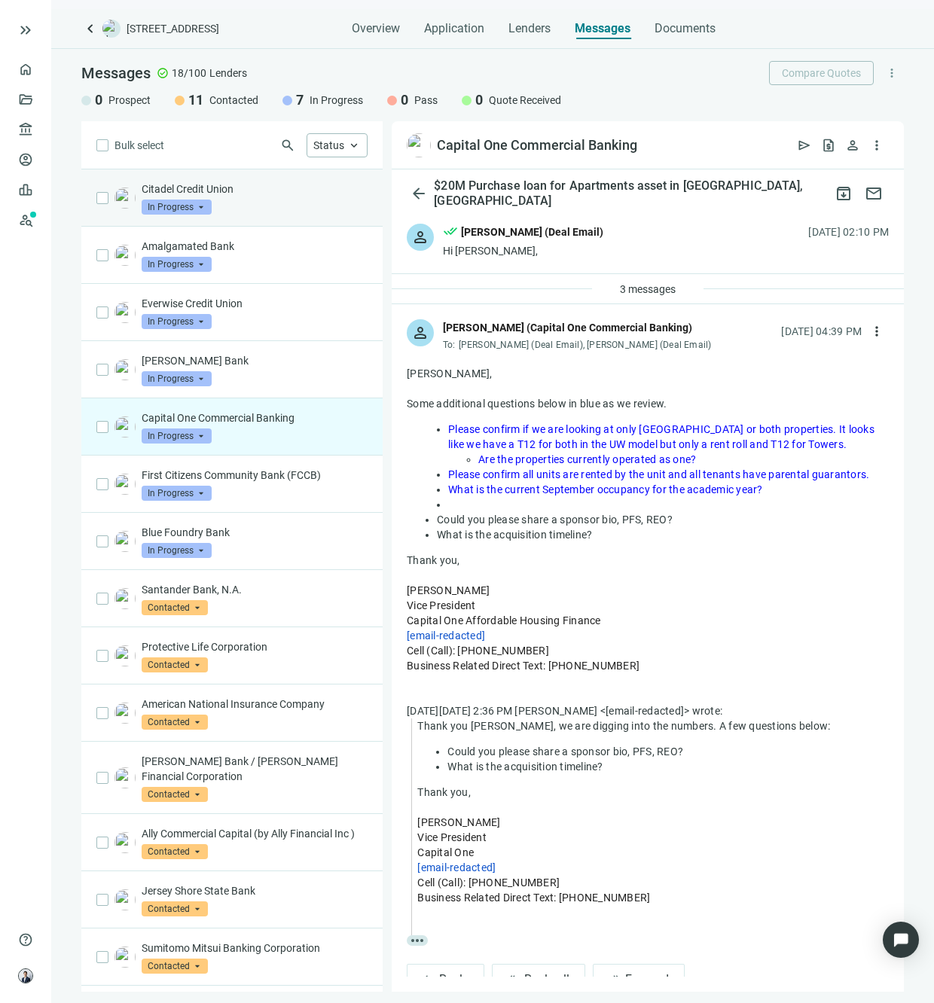
click at [265, 205] on div "Citadel Credit Union In Progress arrow_drop_down" at bounding box center [255, 197] width 226 height 33
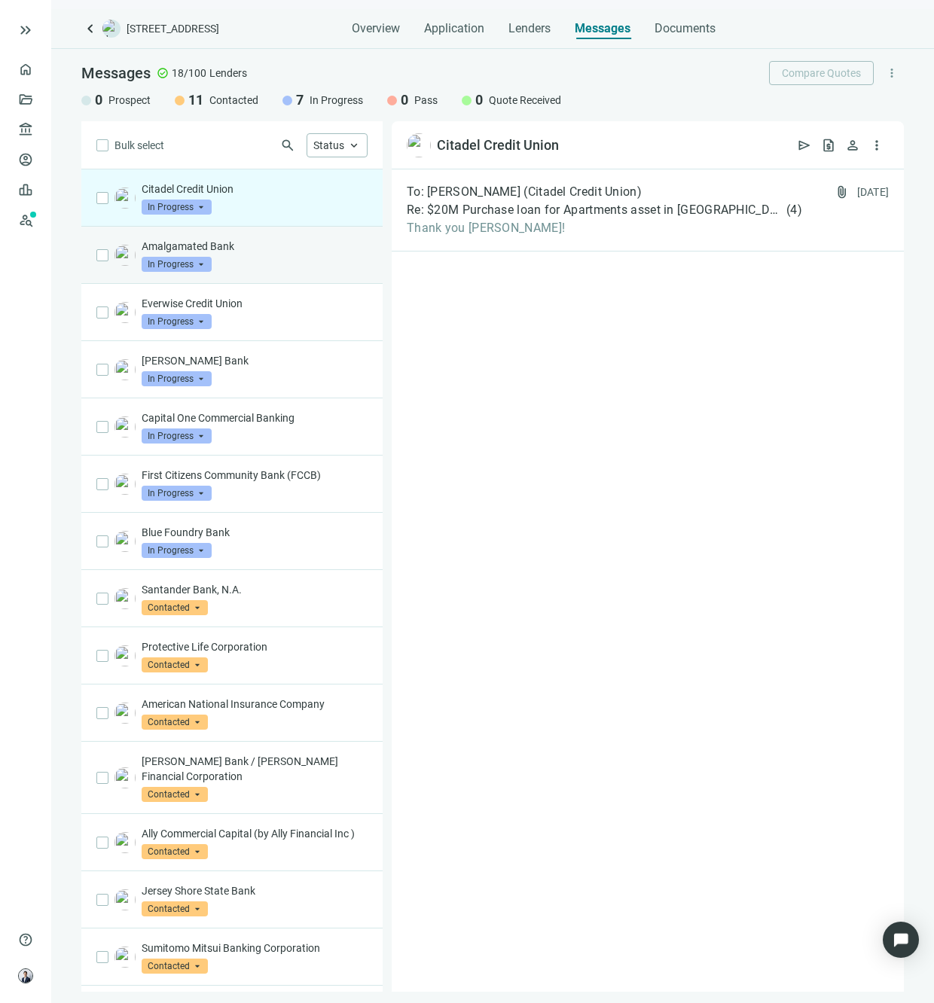
click at [248, 267] on div "Amalgamated Bank In Progress arrow_drop_down" at bounding box center [255, 255] width 226 height 33
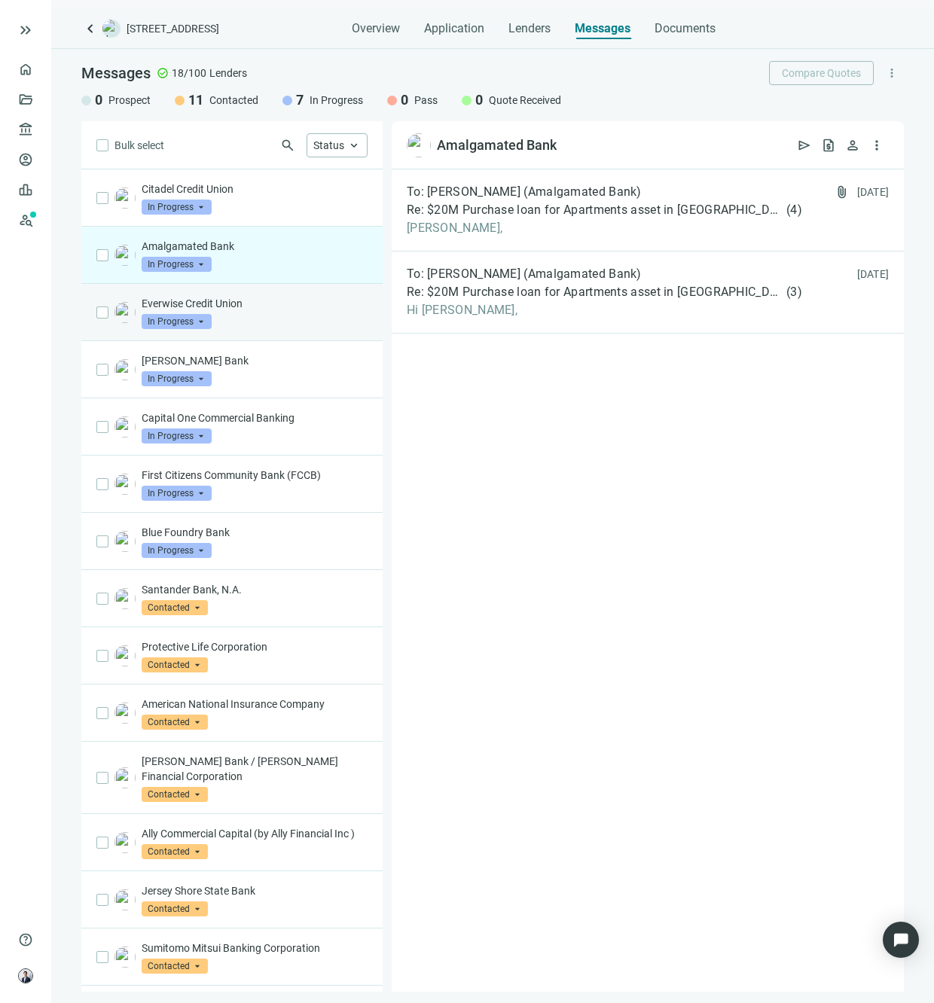
click at [229, 329] on div "Everwise Credit Union In Progress arrow_drop_down" at bounding box center [255, 312] width 226 height 33
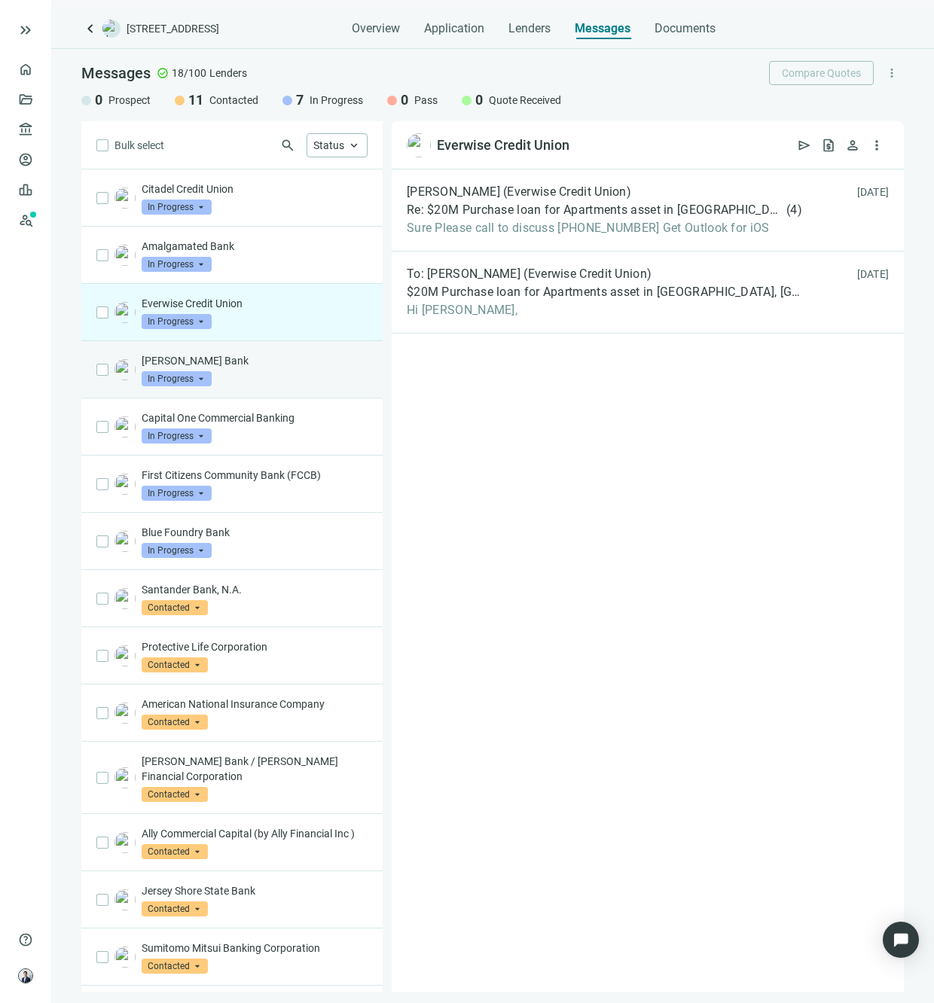
click at [245, 386] on div "[PERSON_NAME] Bank In Progress arrow_drop_down" at bounding box center [255, 369] width 226 height 33
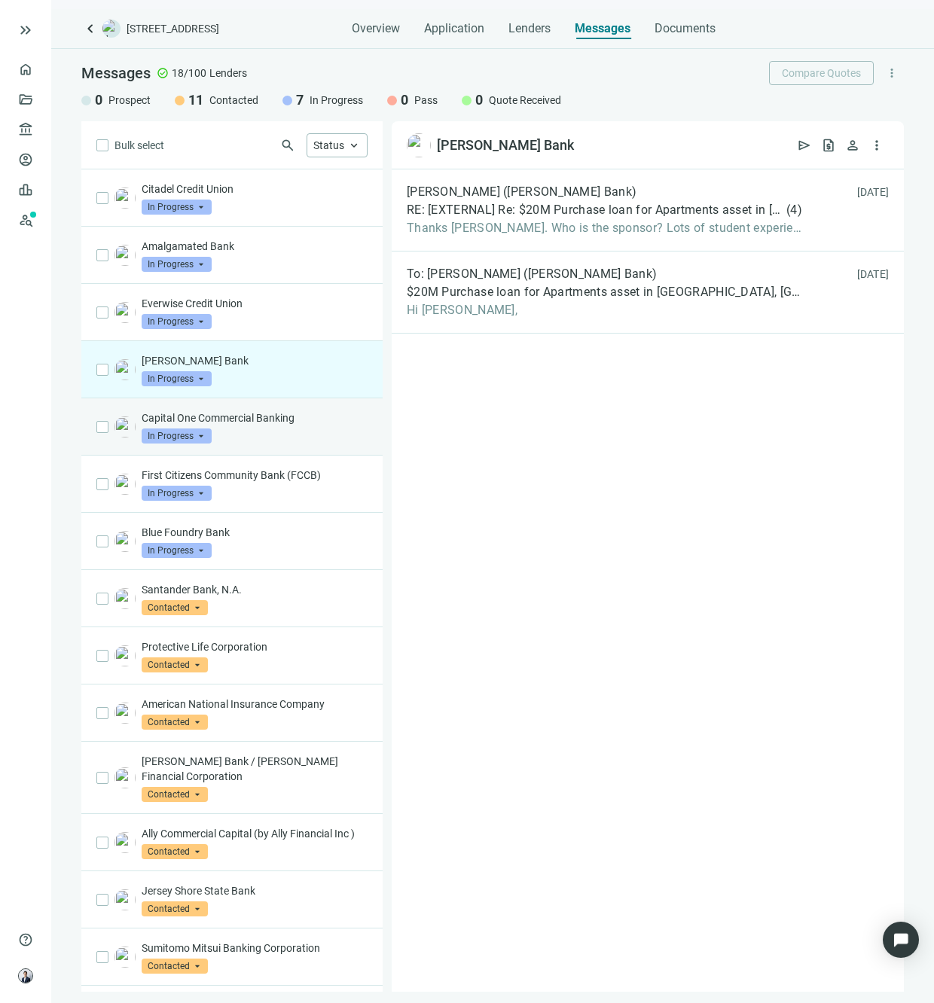
click at [259, 452] on div "Capital One Commercial Banking In Progress arrow_drop_down" at bounding box center [231, 426] width 301 height 57
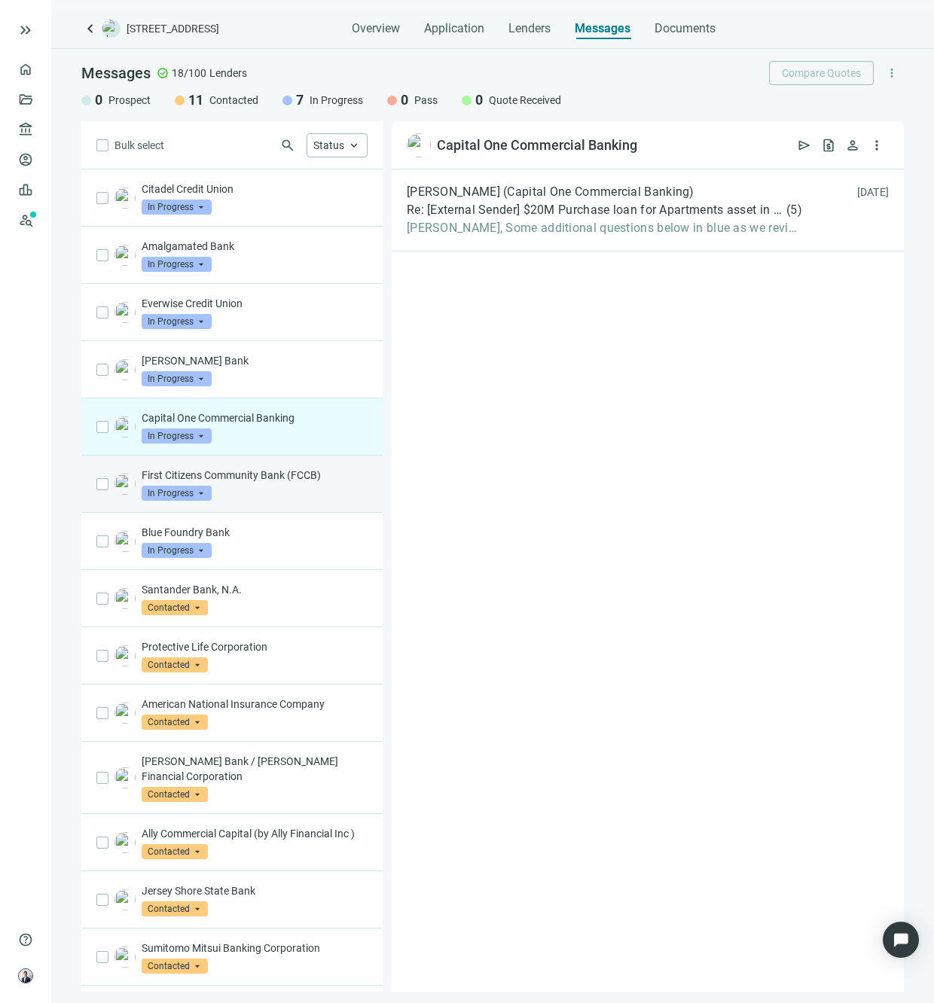
click at [276, 498] on div "First Citizens Community Bank (FCCB) In Progress arrow_drop_down" at bounding box center [255, 484] width 226 height 33
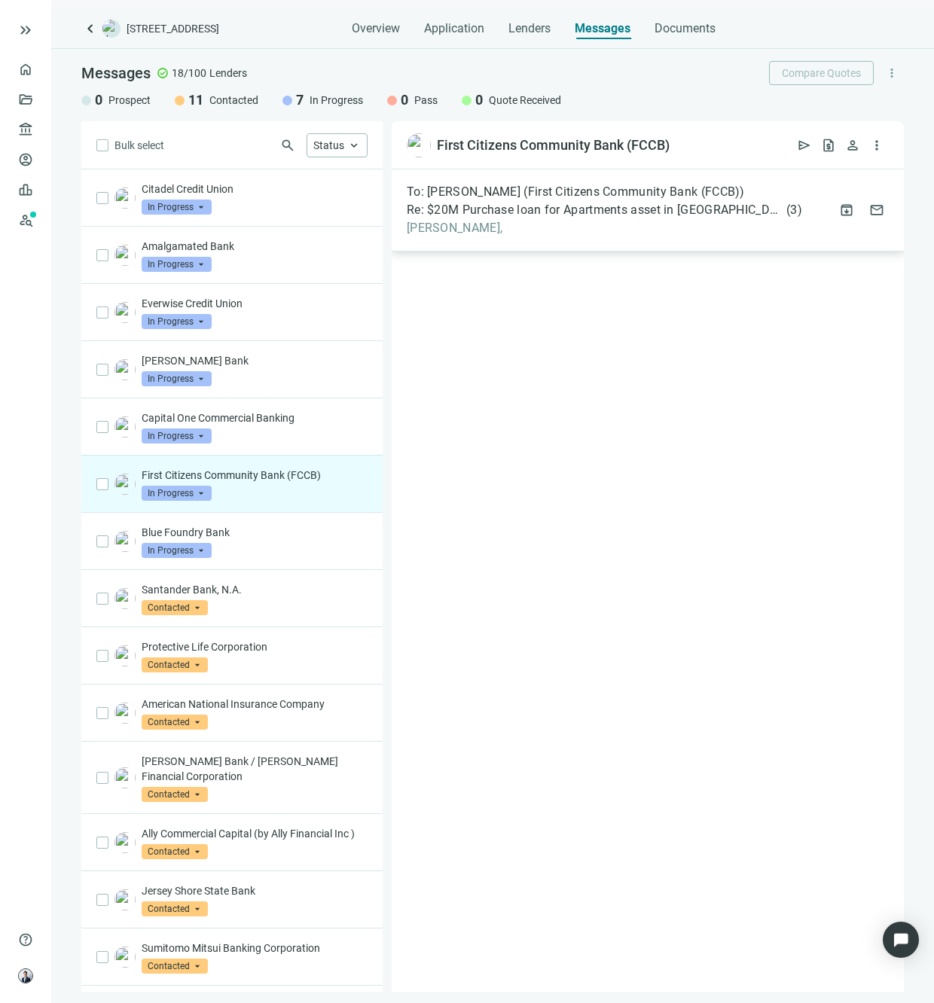
click at [443, 239] on div "To: [PERSON_NAME] (First Citizens Community Bank (FCCB)) Re: $20M Purchase loan…" at bounding box center [648, 210] width 512 height 82
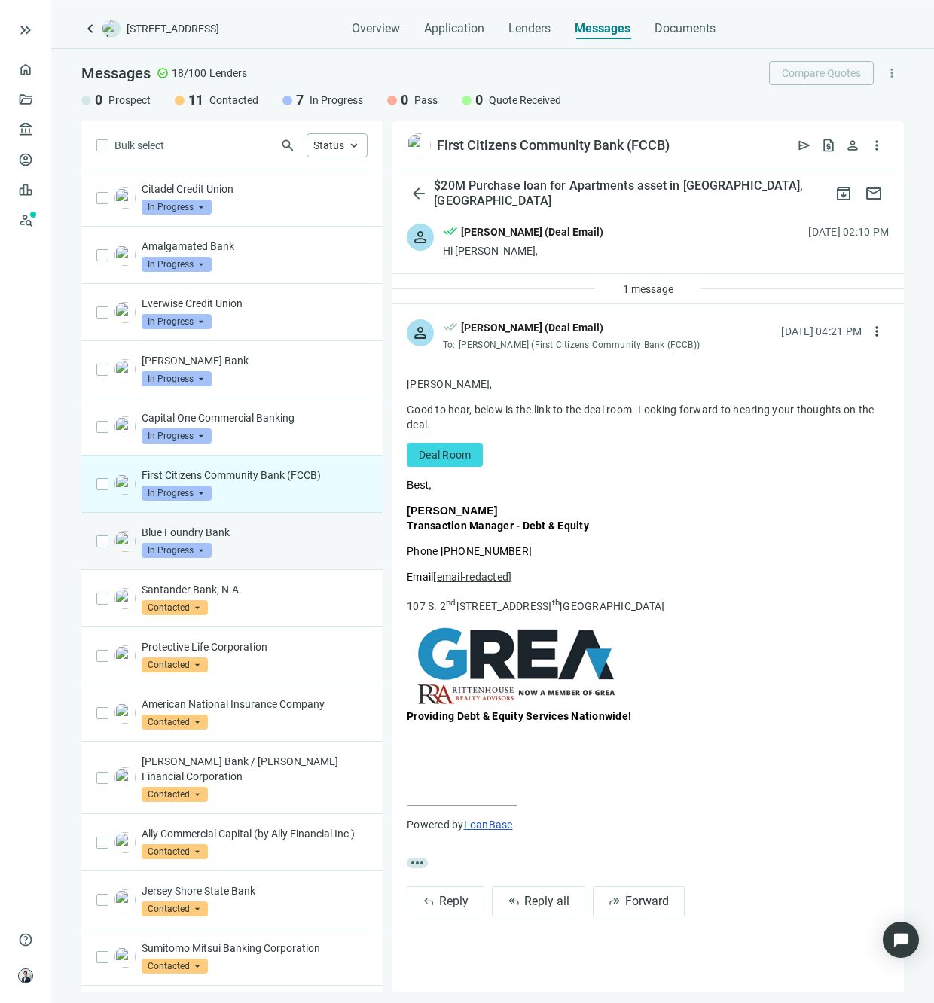
click at [272, 545] on div "Blue Foundry Bank In Progress arrow_drop_down" at bounding box center [255, 541] width 226 height 33
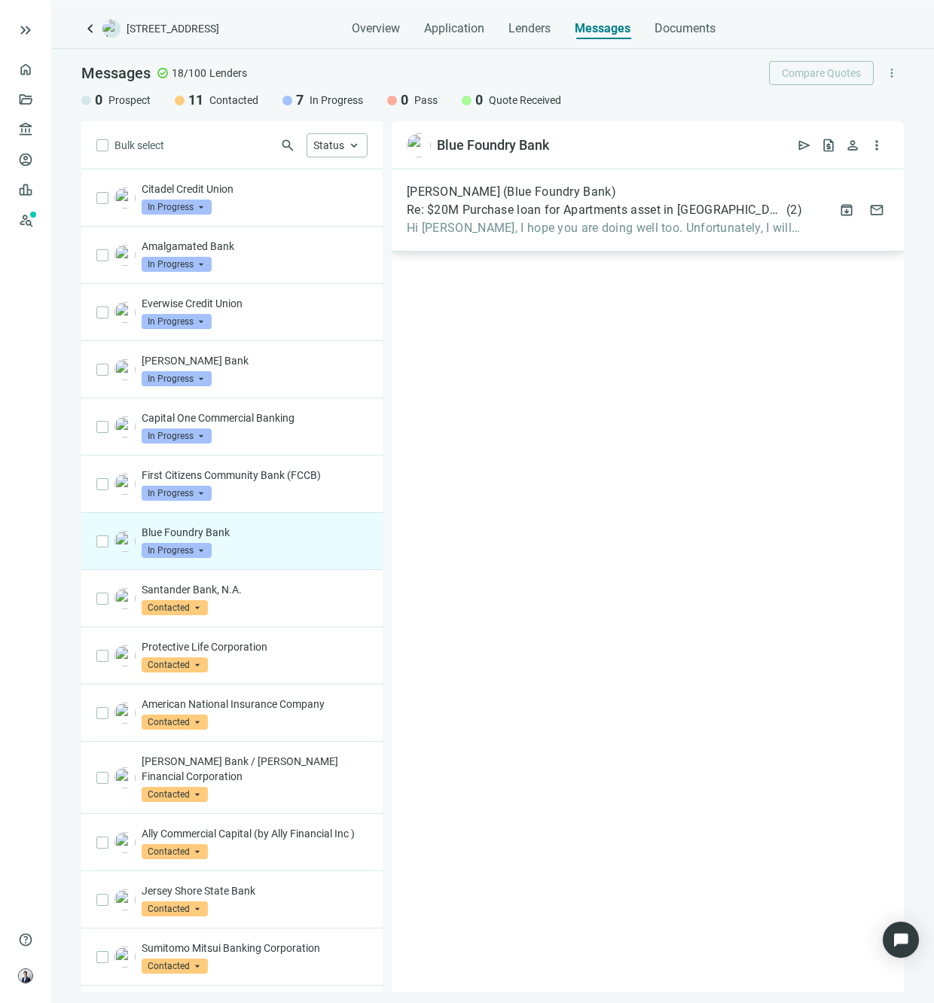
click at [438, 221] on span "Hi [PERSON_NAME], I hope you are doing well too. Unfortunately, I will not be a…" at bounding box center [604, 228] width 395 height 15
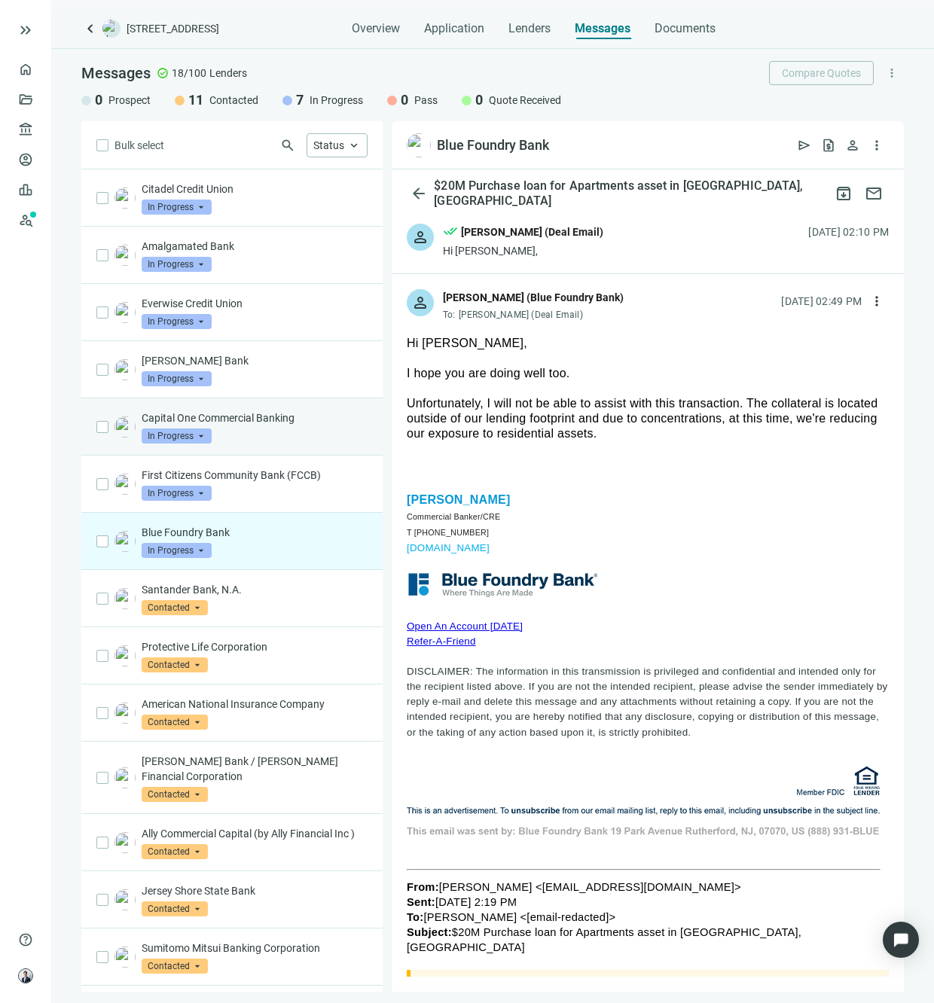
click at [230, 423] on p "Capital One Commercial Banking" at bounding box center [255, 417] width 226 height 15
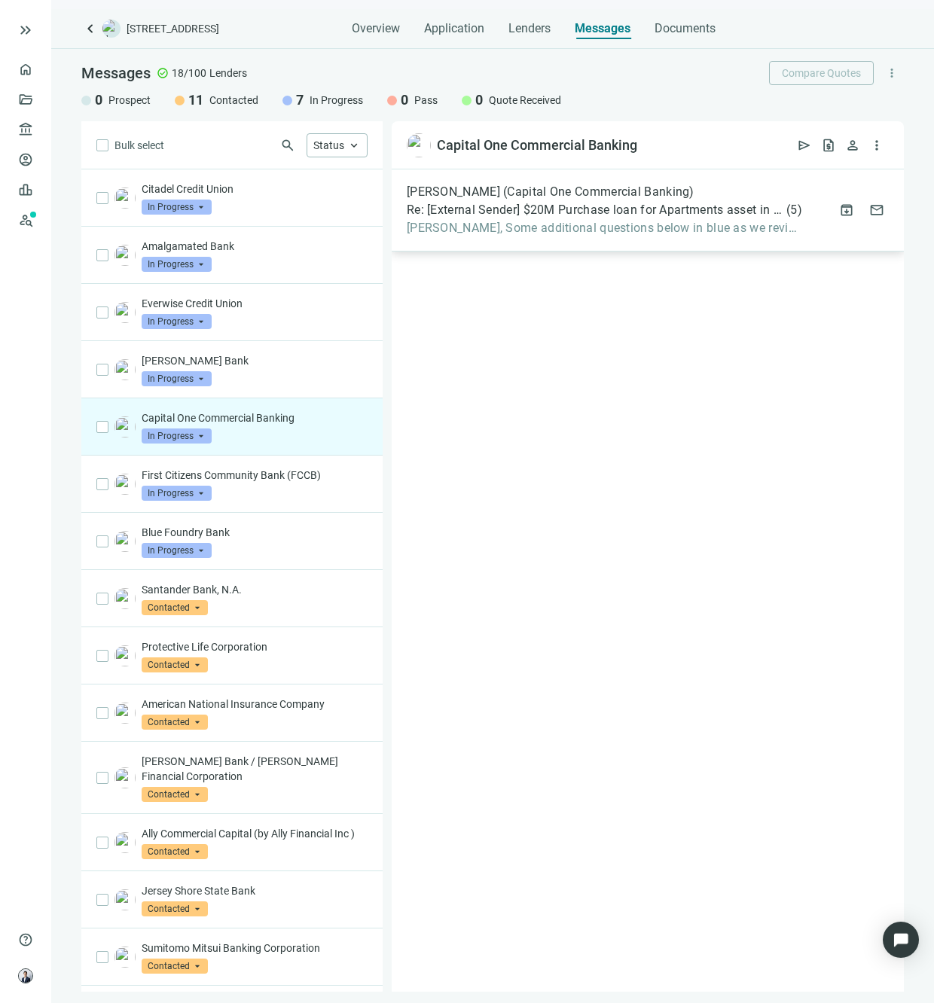
click at [696, 250] on div "[PERSON_NAME] (Capital One Commercial Banking) Re: [External Sender] $20M Purch…" at bounding box center [648, 210] width 512 height 82
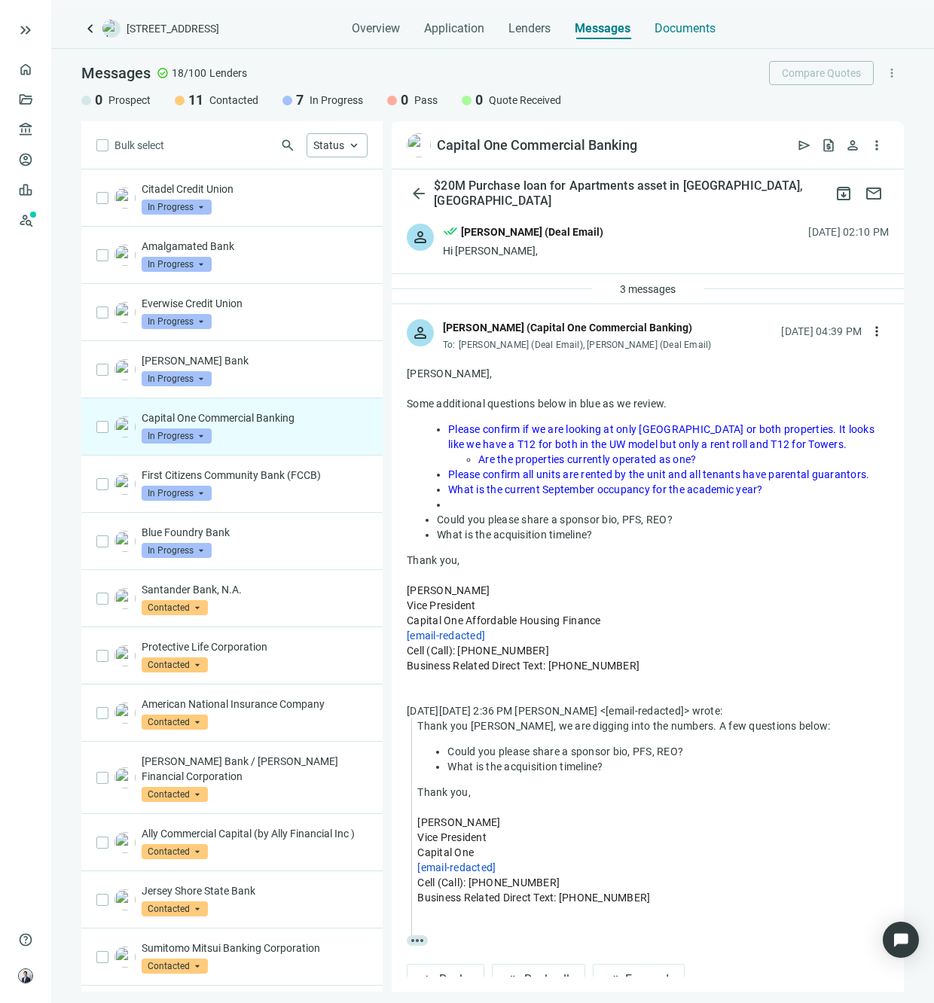
click at [696, 23] on span "Documents" at bounding box center [684, 28] width 61 height 15
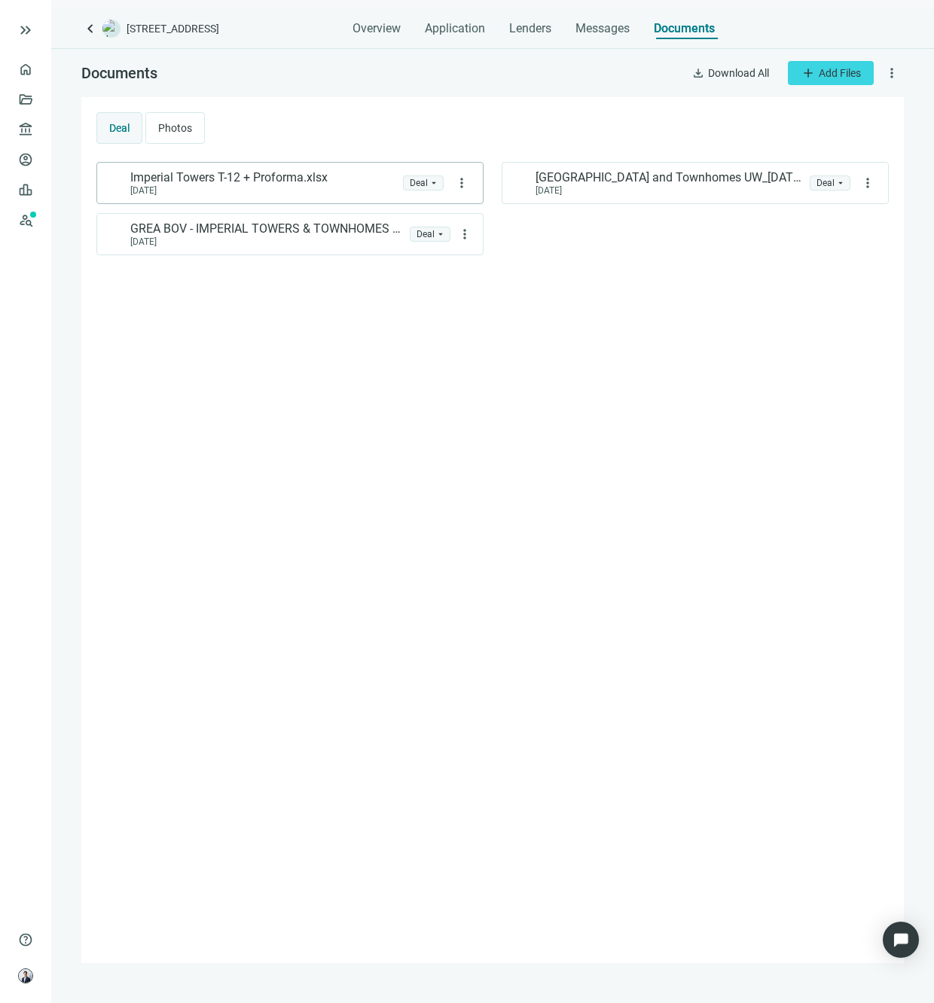
click at [302, 190] on div "[DATE]" at bounding box center [228, 190] width 197 height 11
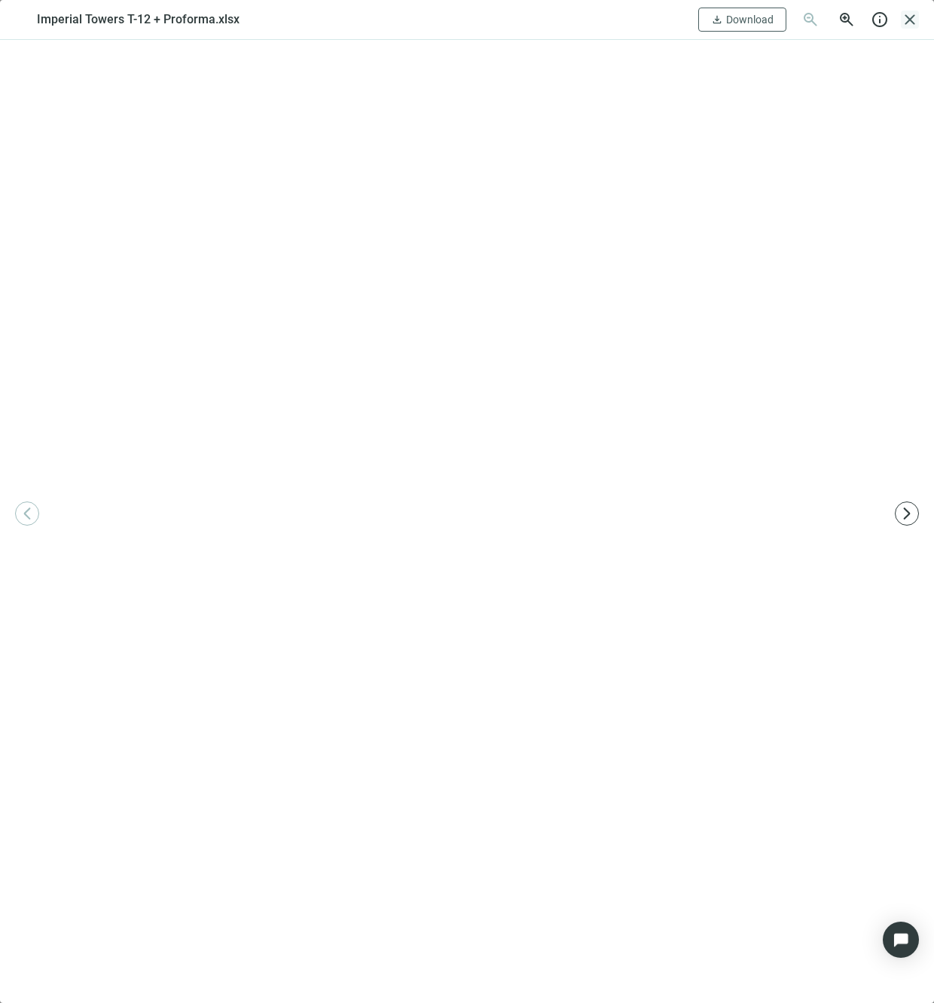
click at [916, 17] on span "close" at bounding box center [909, 20] width 18 height 18
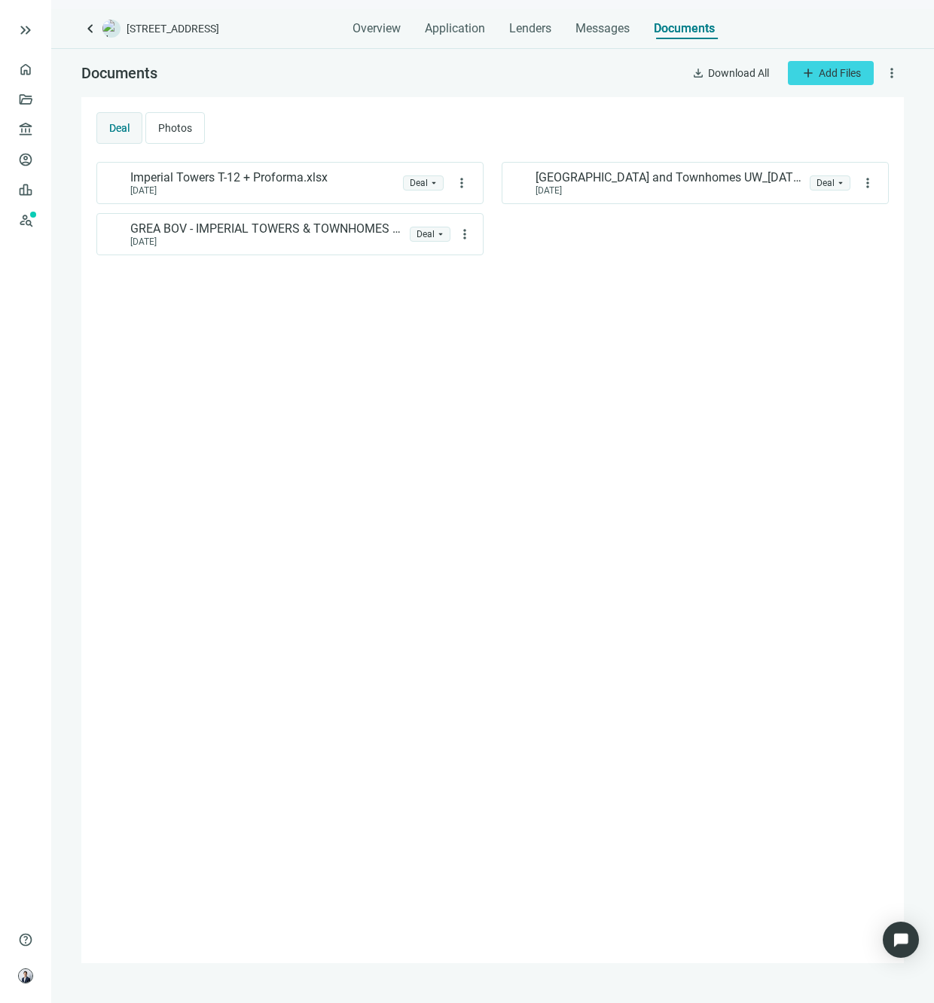
click at [617, 273] on div "Imperial Towers T-12 + Proforma.xlsx [DATE] folder Deal arrow_drop_down more_ve…" at bounding box center [492, 555] width 792 height 786
click at [690, 184] on span "[GEOGRAPHIC_DATA] and Townhomes UW_[DATE].xlsx" at bounding box center [669, 177] width 268 height 15
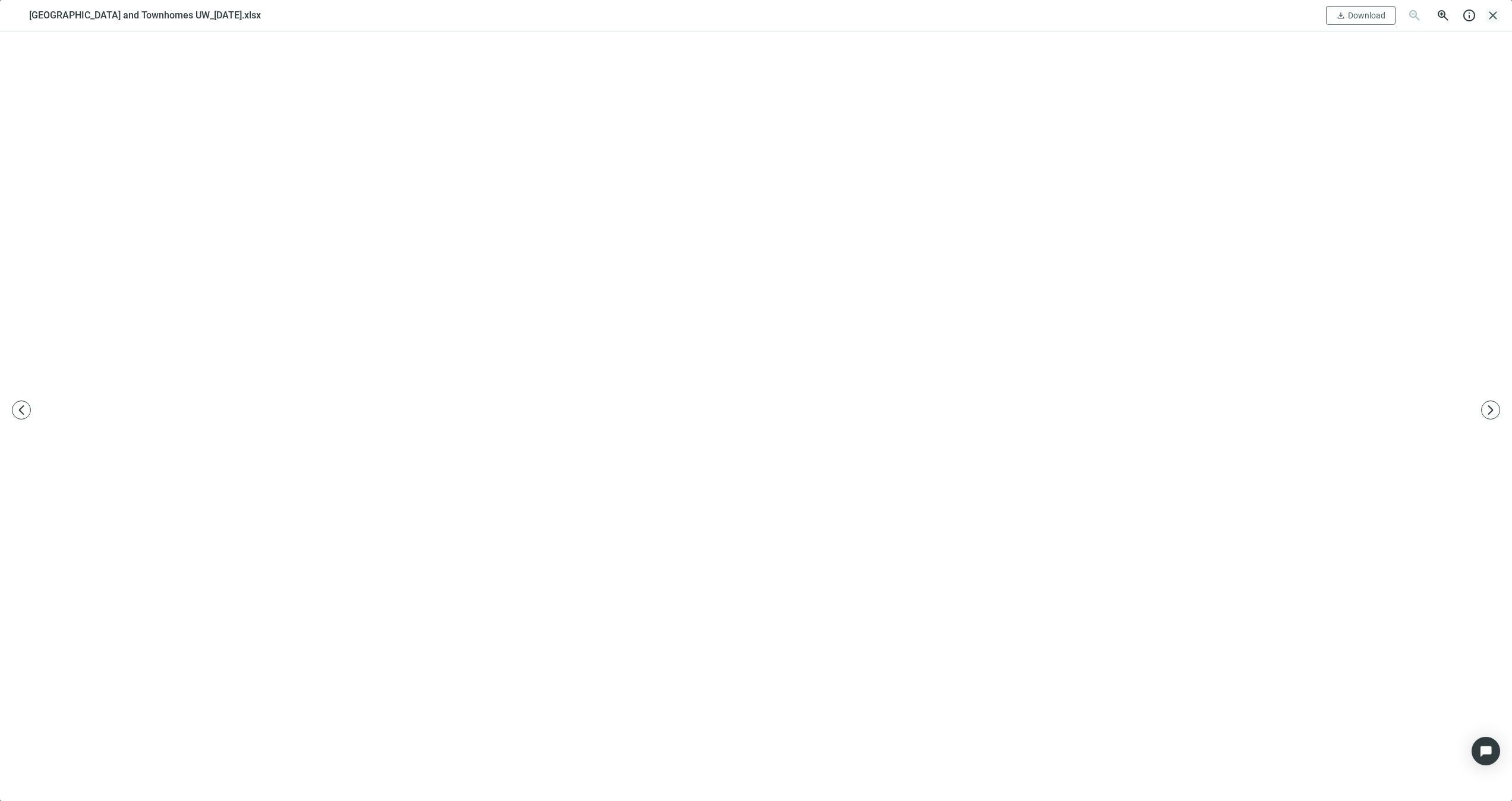
click at [1493, 17] on span "close" at bounding box center [1493, 16] width 14 height 14
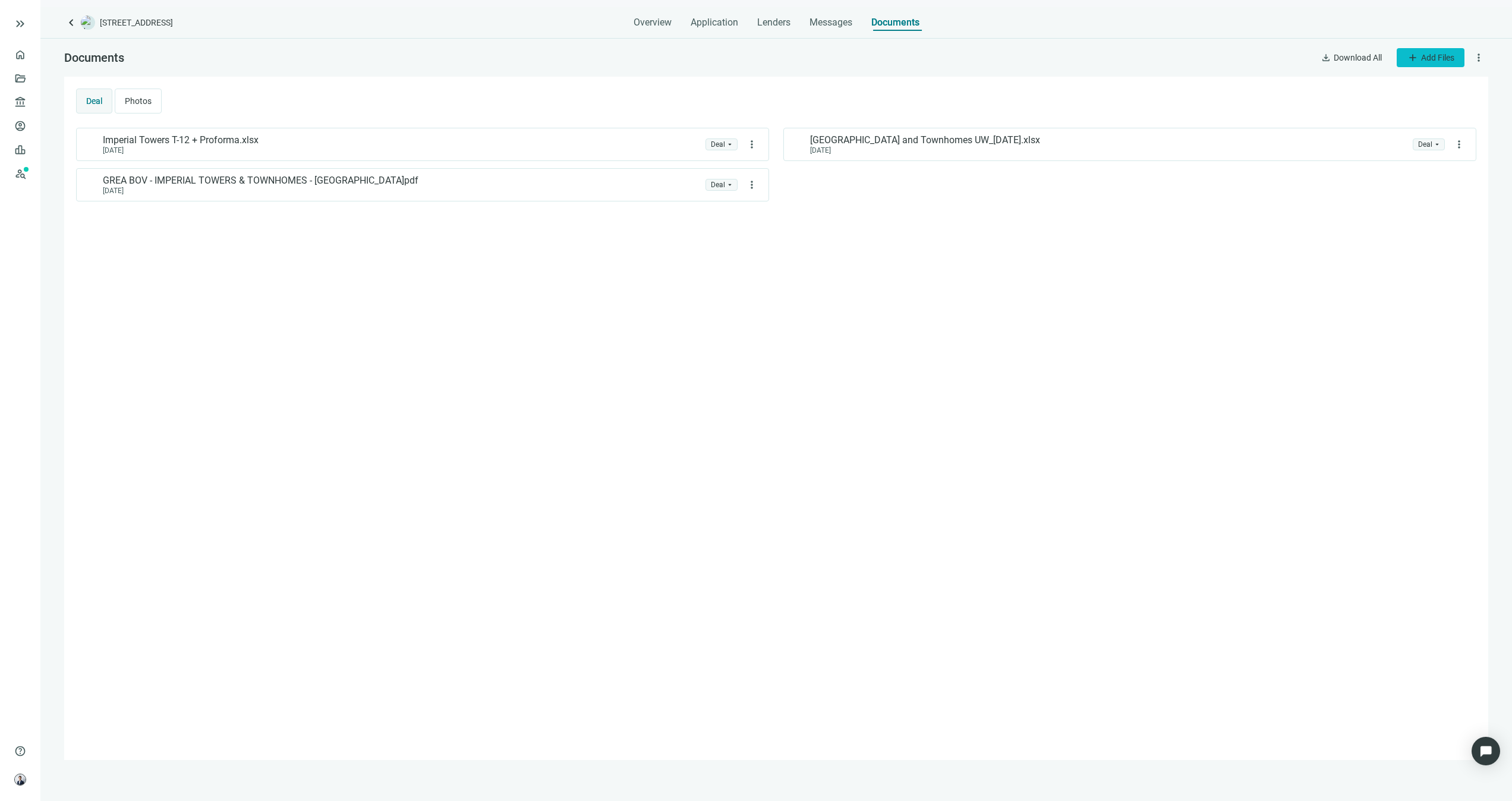
click at [1430, 61] on span "Add Files" at bounding box center [1438, 58] width 33 height 9
click at [1446, 88] on span "Upload new" at bounding box center [1429, 85] width 43 height 9
click at [1446, 62] on span "Add Files" at bounding box center [1438, 58] width 33 height 9
click at [1425, 80] on span "Upload new" at bounding box center [1429, 85] width 43 height 9
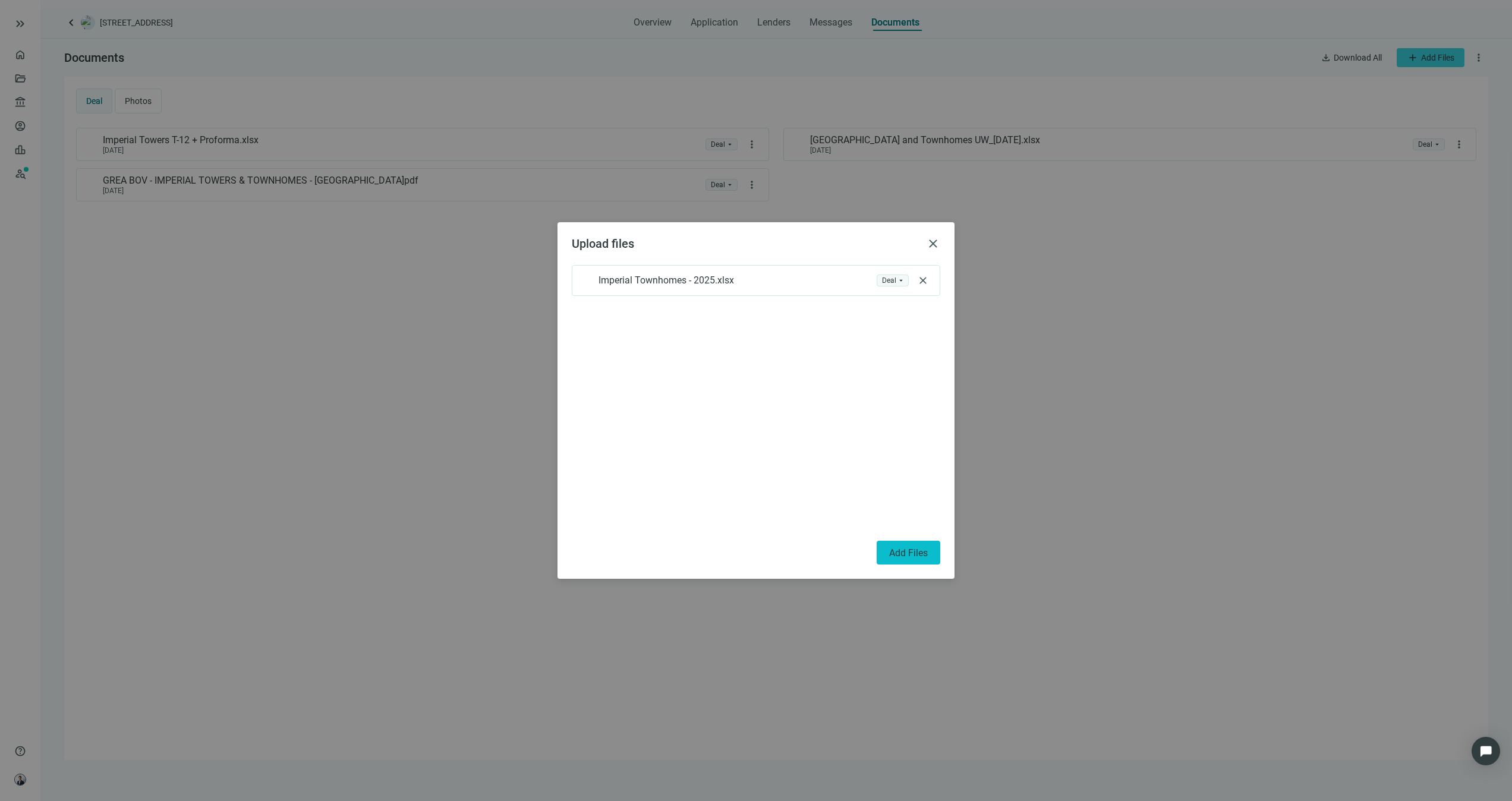
click at [919, 552] on span "Add Files" at bounding box center [908, 552] width 39 height 11
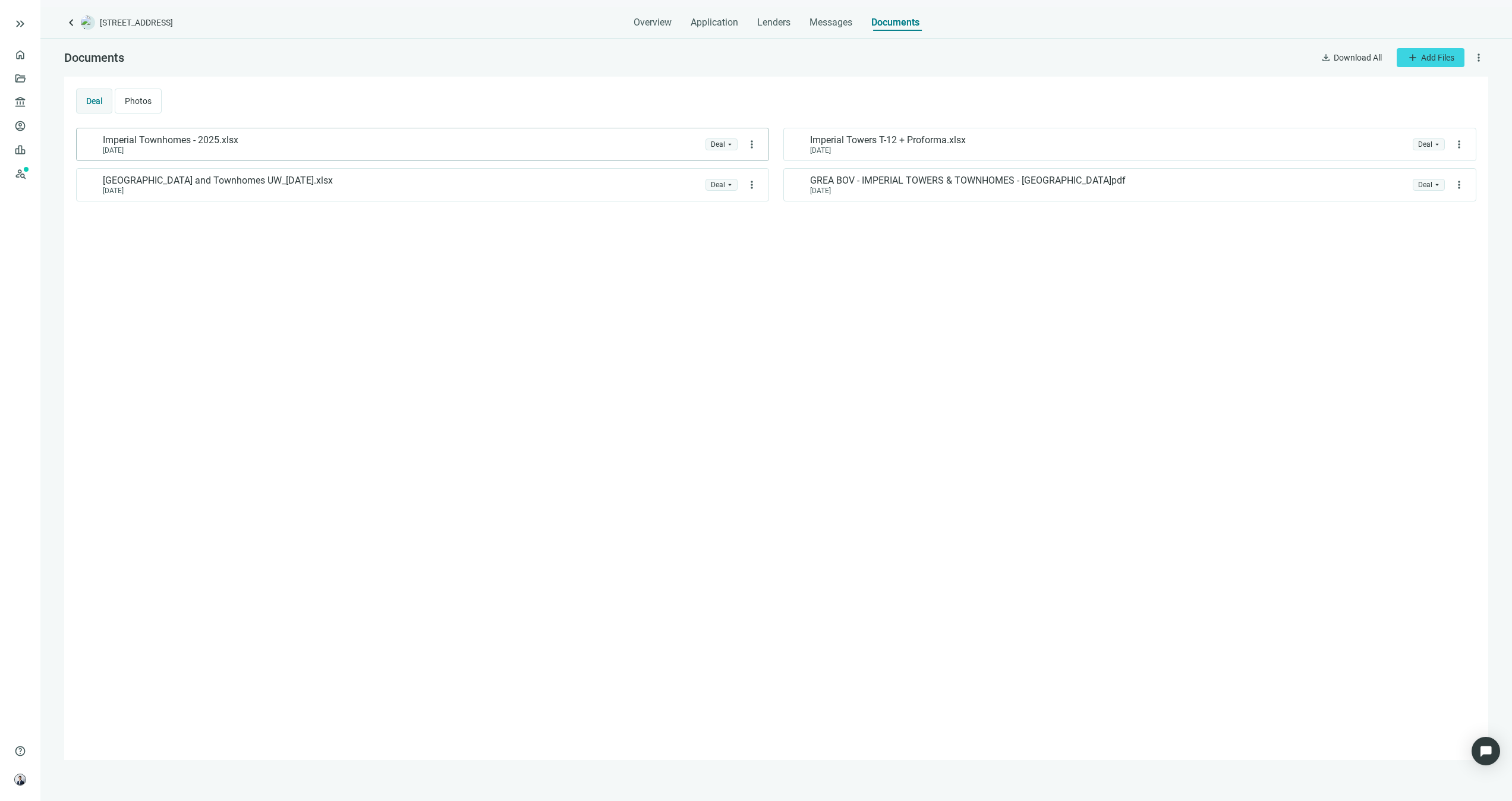
click at [721, 140] on div "folder Deal" at bounding box center [718, 144] width 14 height 11
click at [783, 276] on div "Imperial Townhomes - 2025.xlsx [DATE] folder Deal arrow_drop_down more_vert Imp…" at bounding box center [776, 438] width 1401 height 620
